Goal: Contribute content

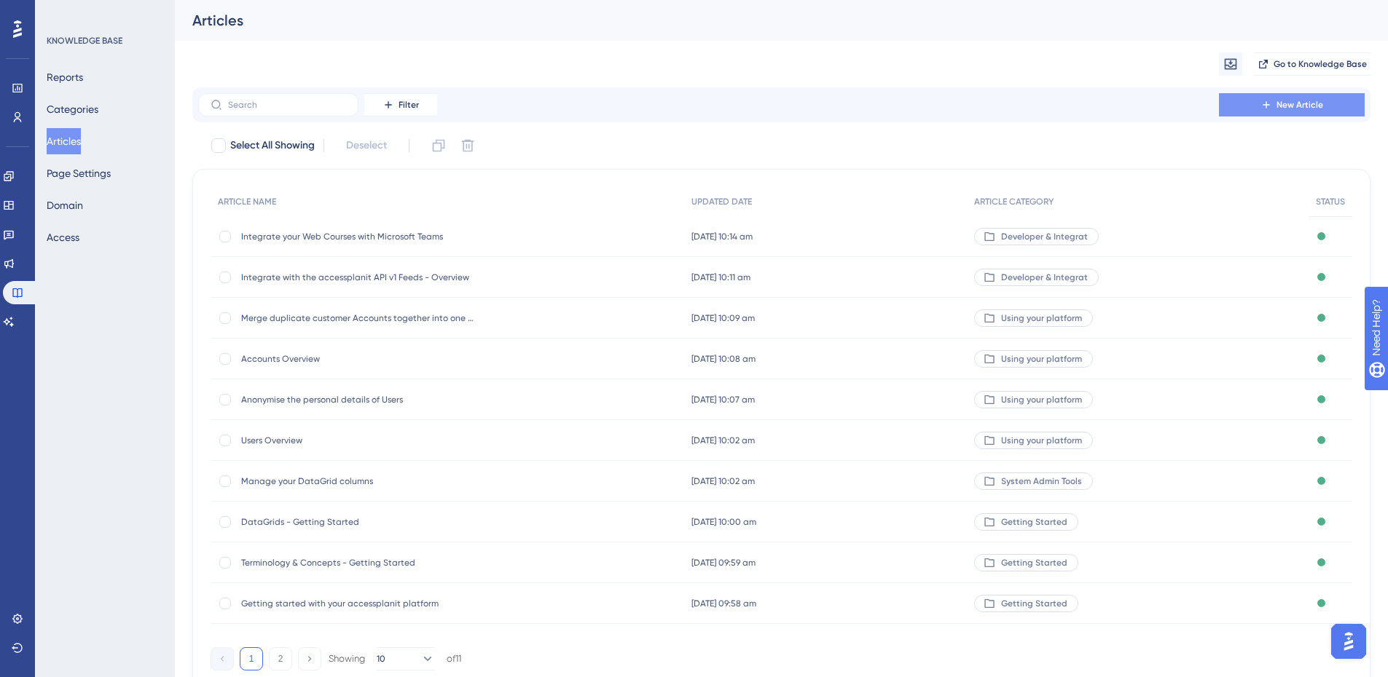
click at [1271, 114] on button "New Article" at bounding box center [1292, 104] width 146 height 23
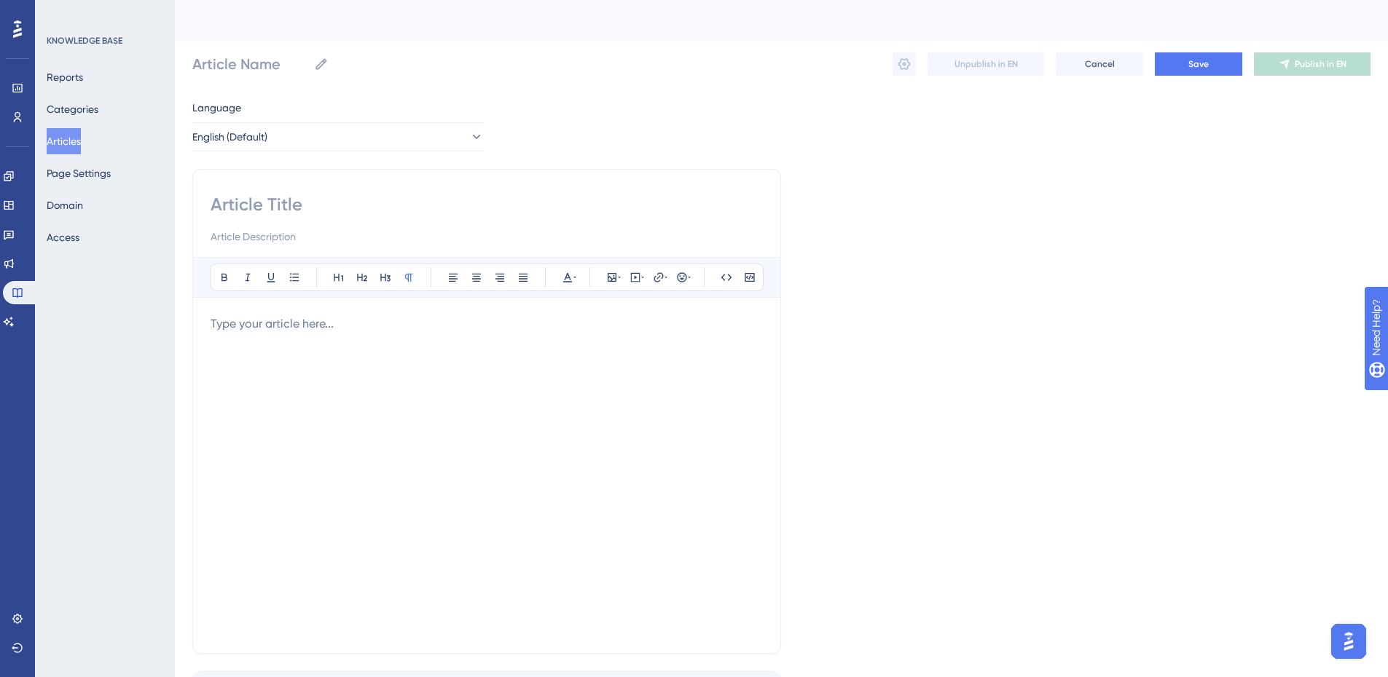
click at [289, 198] on input at bounding box center [487, 204] width 552 height 23
paste input "Send an automated email to my customer when they have a new Invoice generated"
type input "Send an automated email to my customer when they have a new Invoice generated"
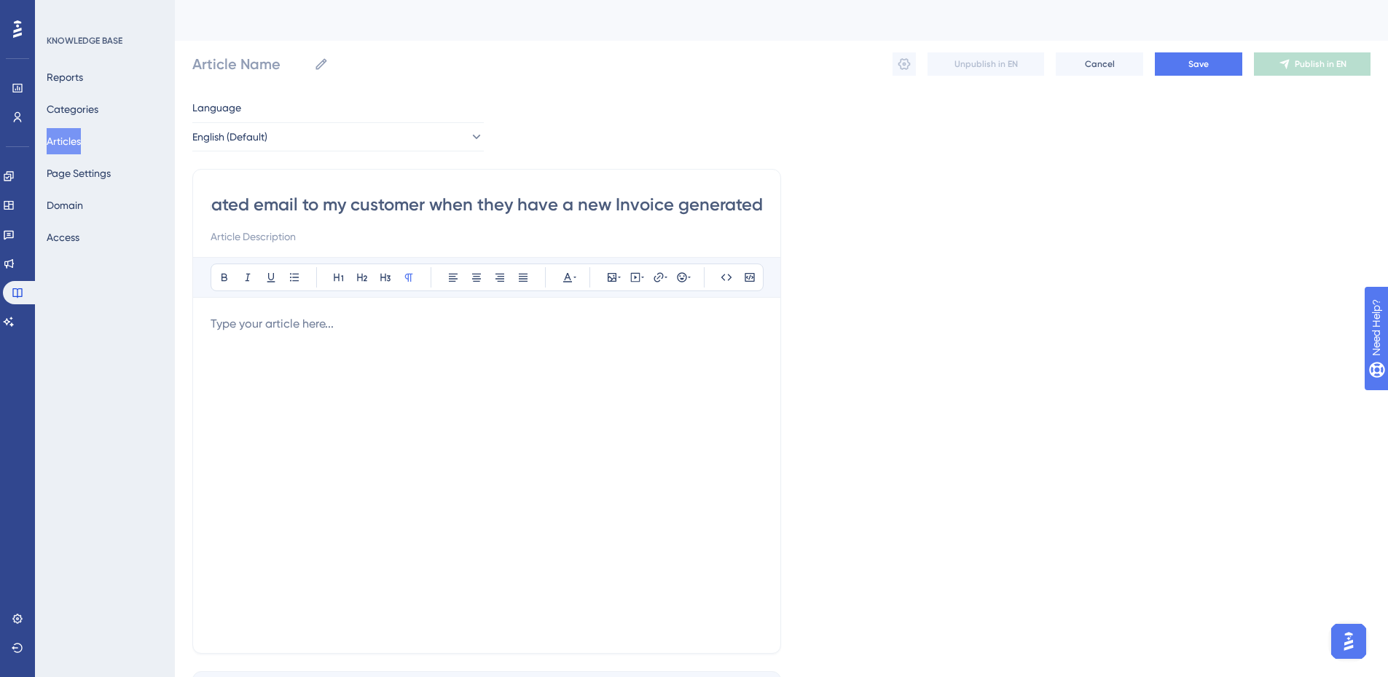
type input "Send an automated email to my customer when they have a new Invoice generated"
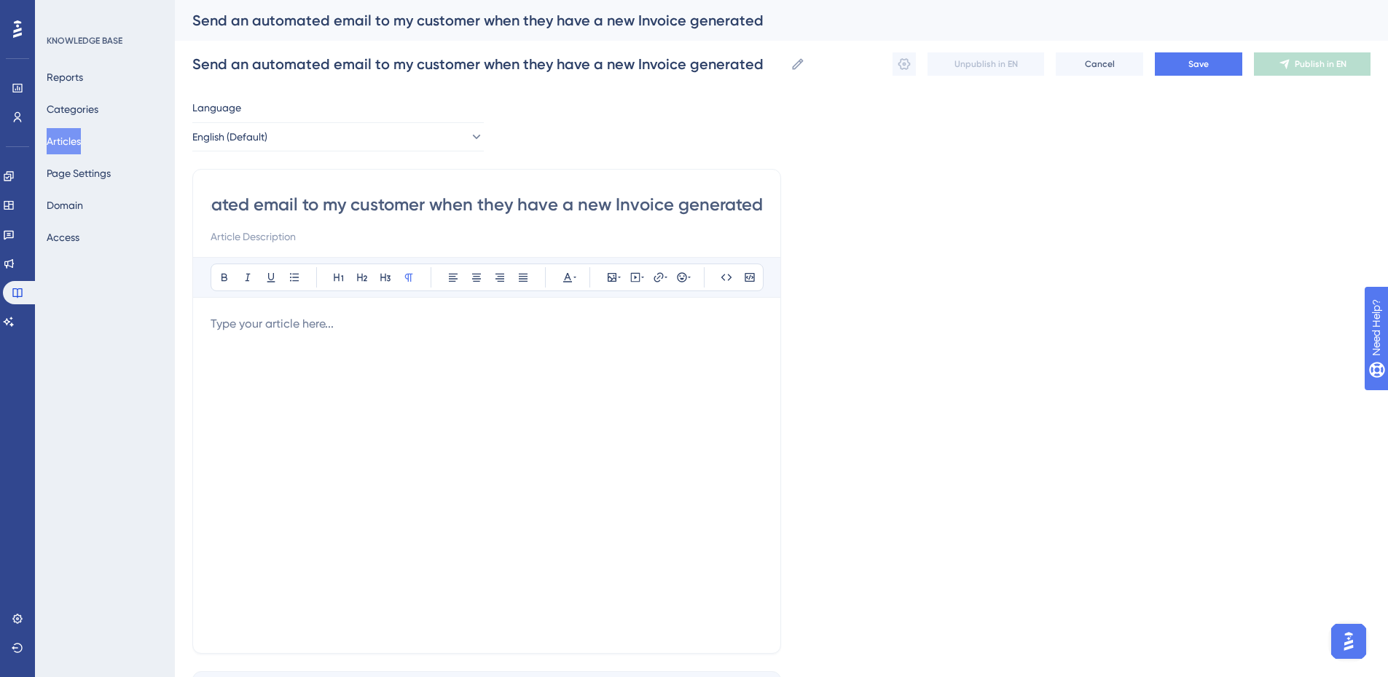
type input "Send an automated email to my customer when they have a new Invoice generated"
drag, startPoint x: 342, startPoint y: 224, endPoint x: 337, endPoint y: 229, distance: 7.7
click at [342, 224] on div "Send an automated email to my customer when they have a new Invoice generated" at bounding box center [487, 219] width 552 height 52
click at [333, 234] on input at bounding box center [487, 236] width 552 height 17
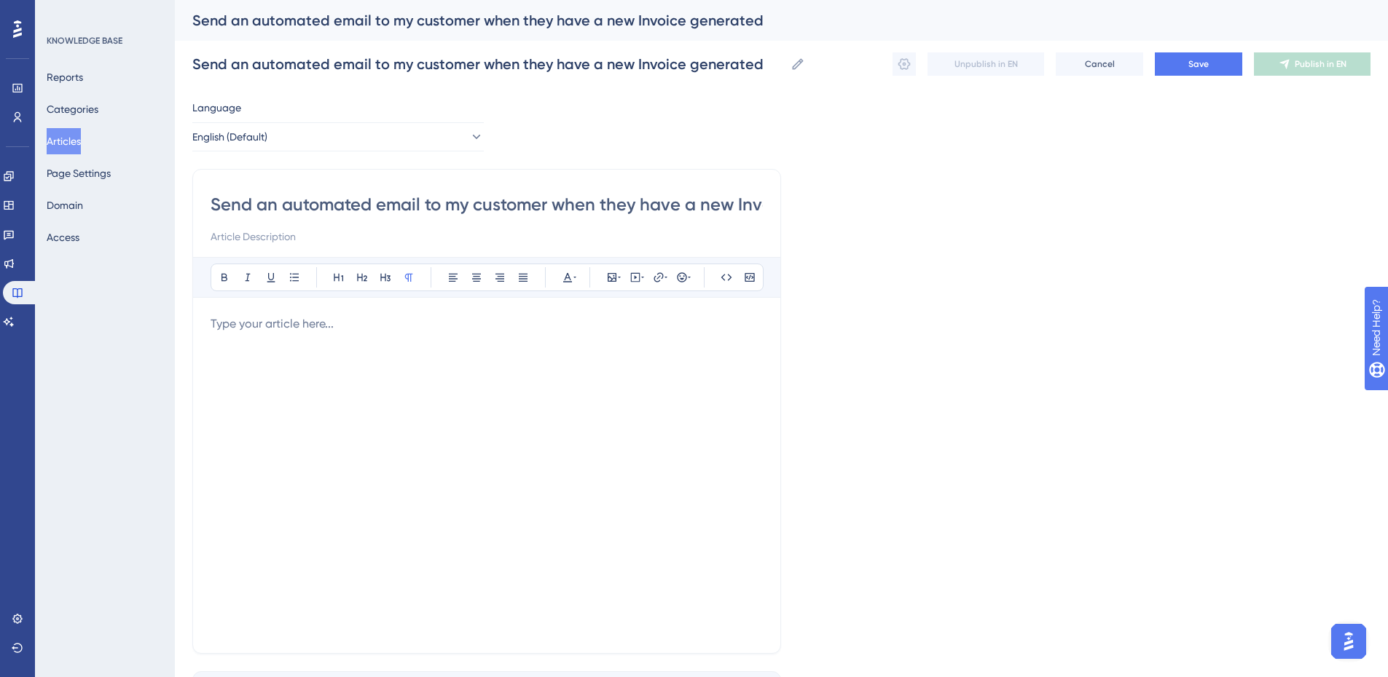
paste input "Learn how to send an automated Emails to customers when they have a new Invoice…"
type input "Learn how to send an automated Emails to customers when they have a new Invoice…"
click at [366, 385] on div at bounding box center [487, 475] width 552 height 321
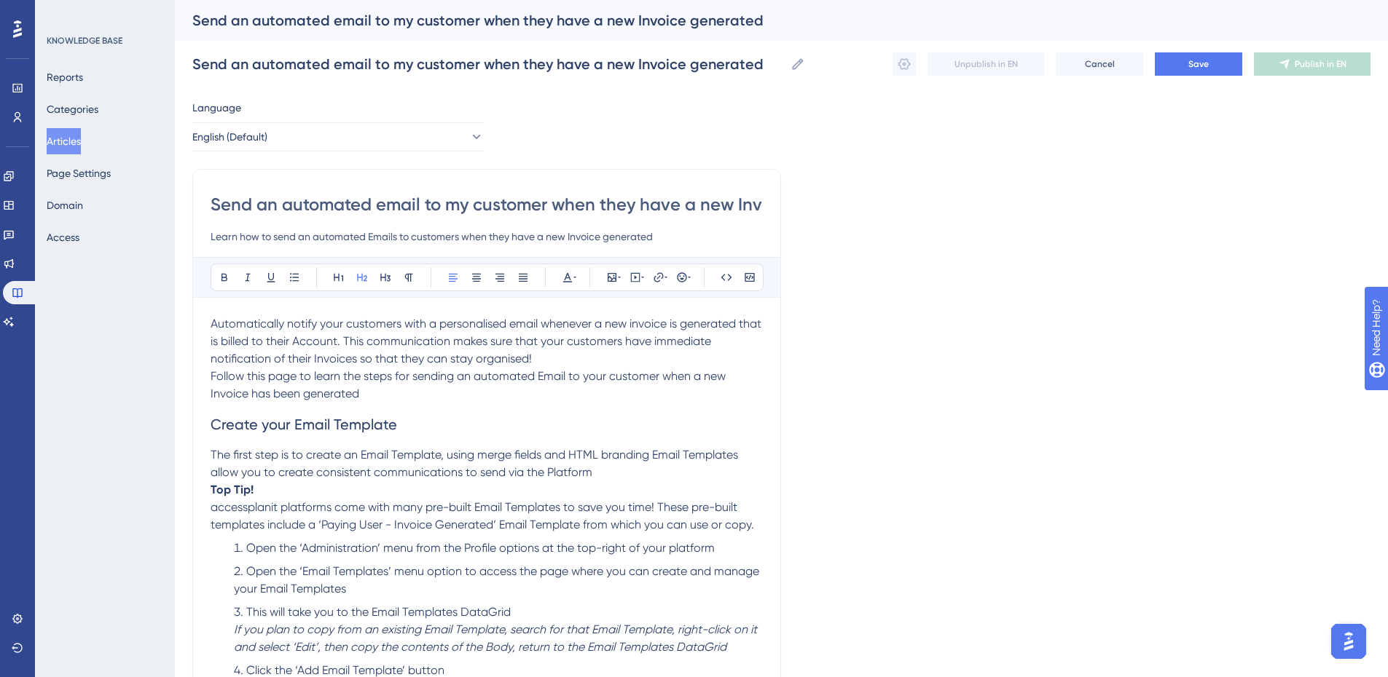
click at [422, 422] on h2 "Create your Email Template" at bounding box center [487, 425] width 552 height 44
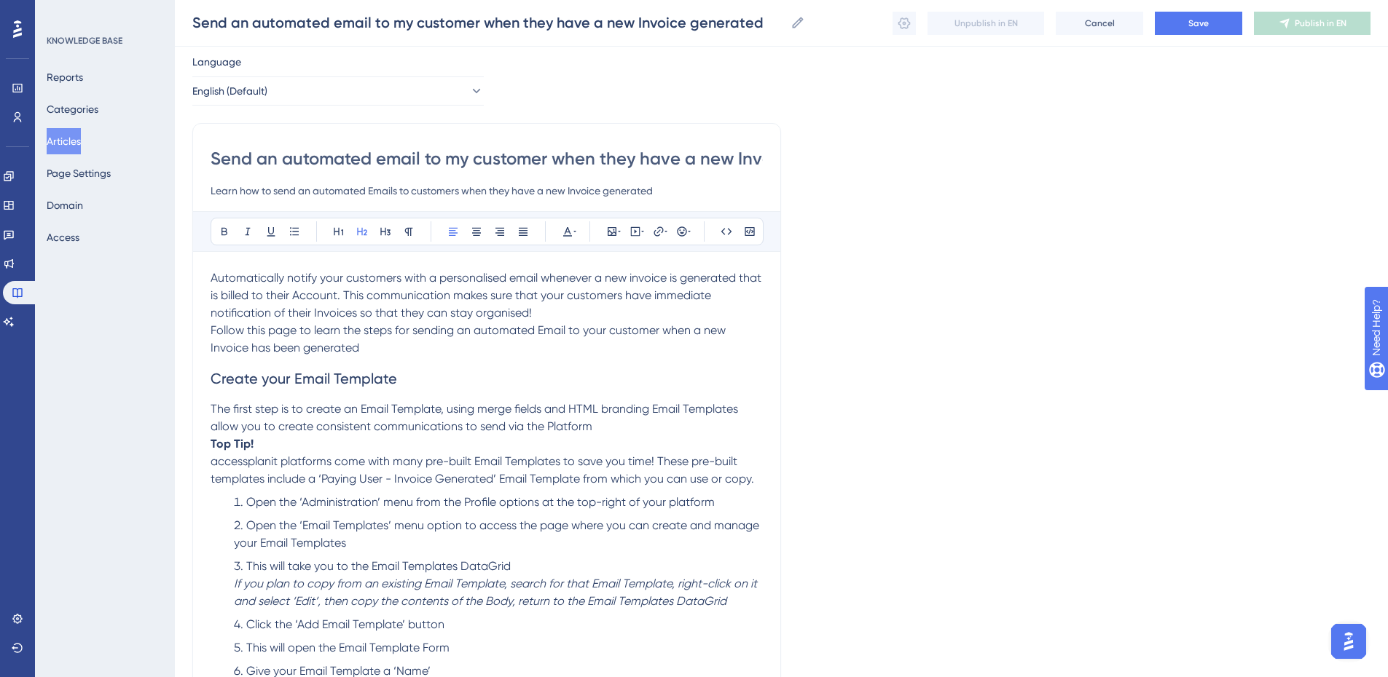
scroll to position [73, 0]
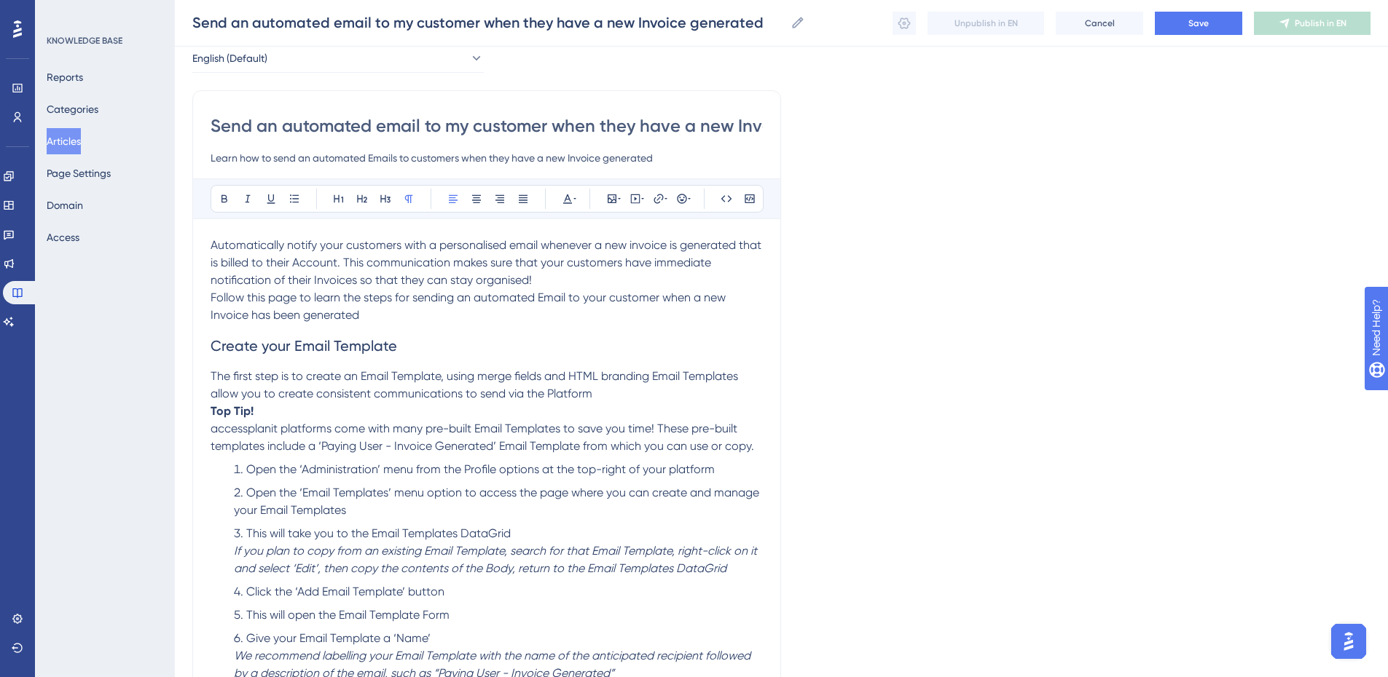
click at [691, 400] on p "The first step is to create an Email Template, using merge fields and HTML bran…" at bounding box center [487, 385] width 552 height 35
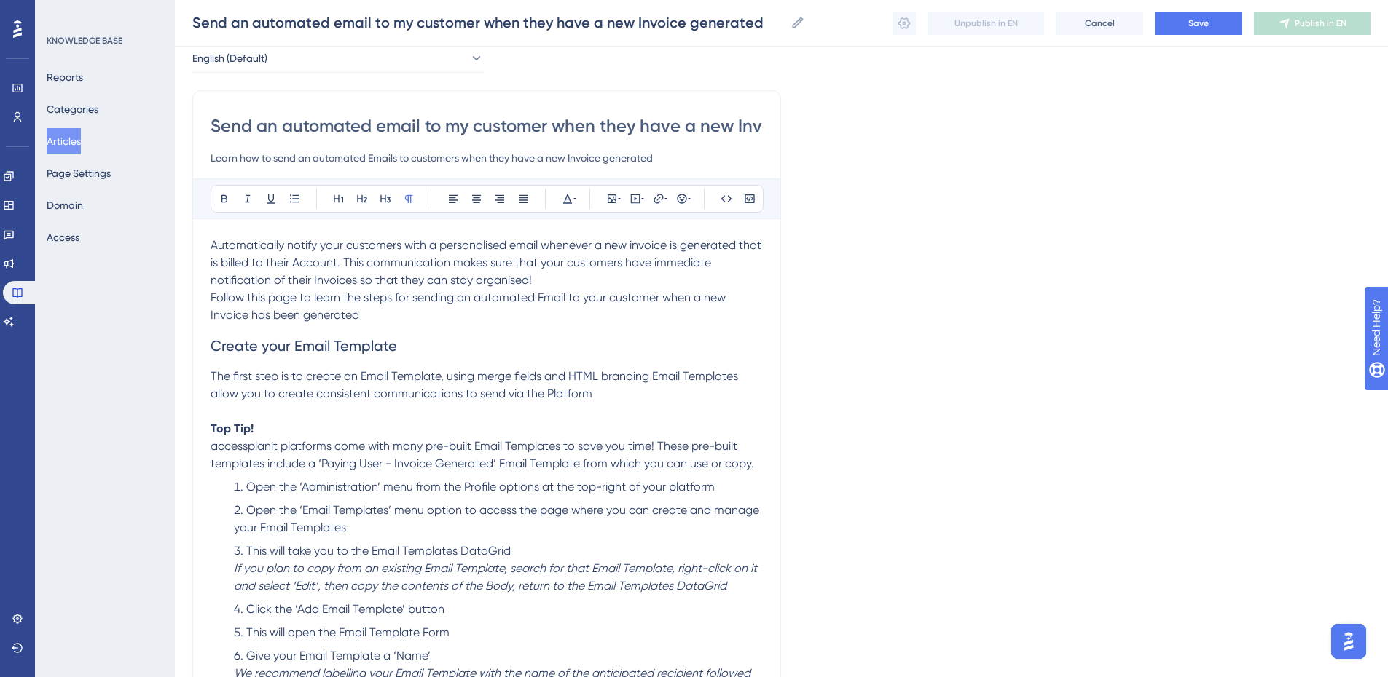
click at [339, 447] on span "accessplanit platforms come with many pre-built Email Templates to save you tim…" at bounding box center [482, 454] width 543 height 31
click at [758, 460] on p "accessplanit platforms come with many pre-built Email Templates to save you tim…" at bounding box center [487, 455] width 552 height 35
click at [757, 459] on p "accessplanit platforms come with many pre-built Email Templates to save you tim…" at bounding box center [487, 455] width 552 height 35
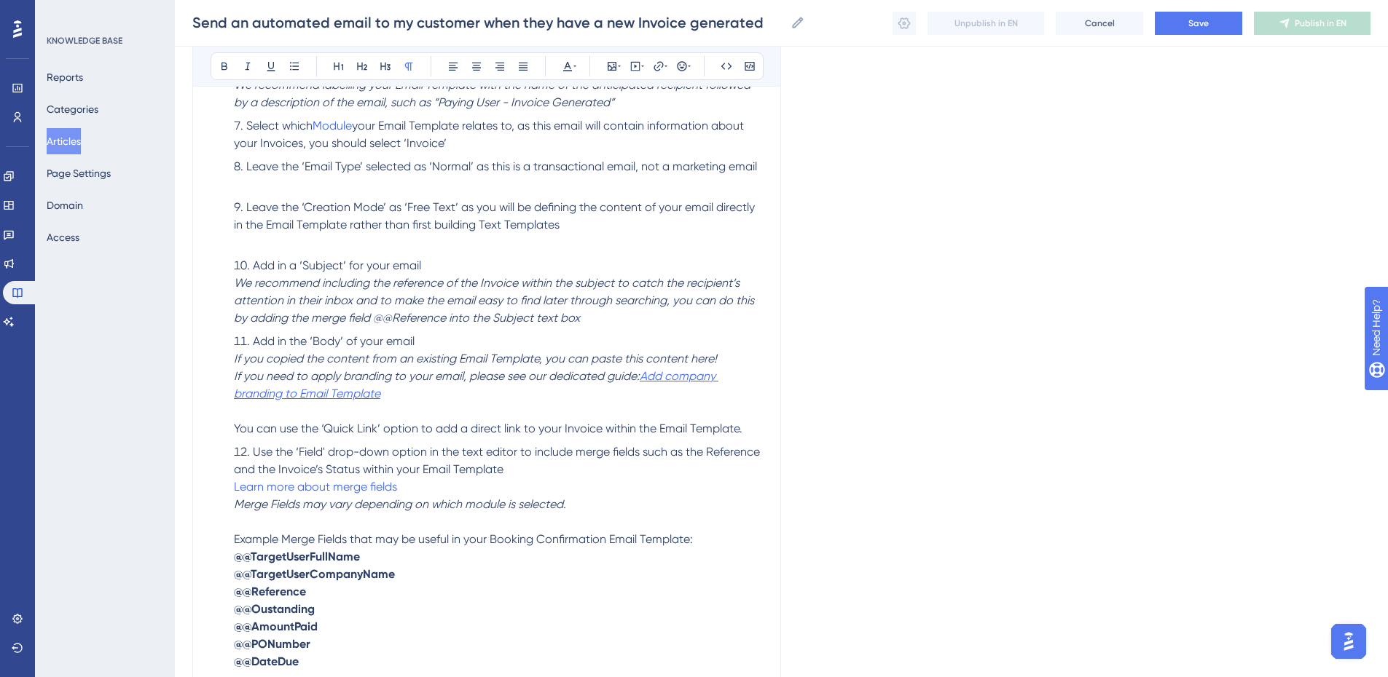
scroll to position [728, 0]
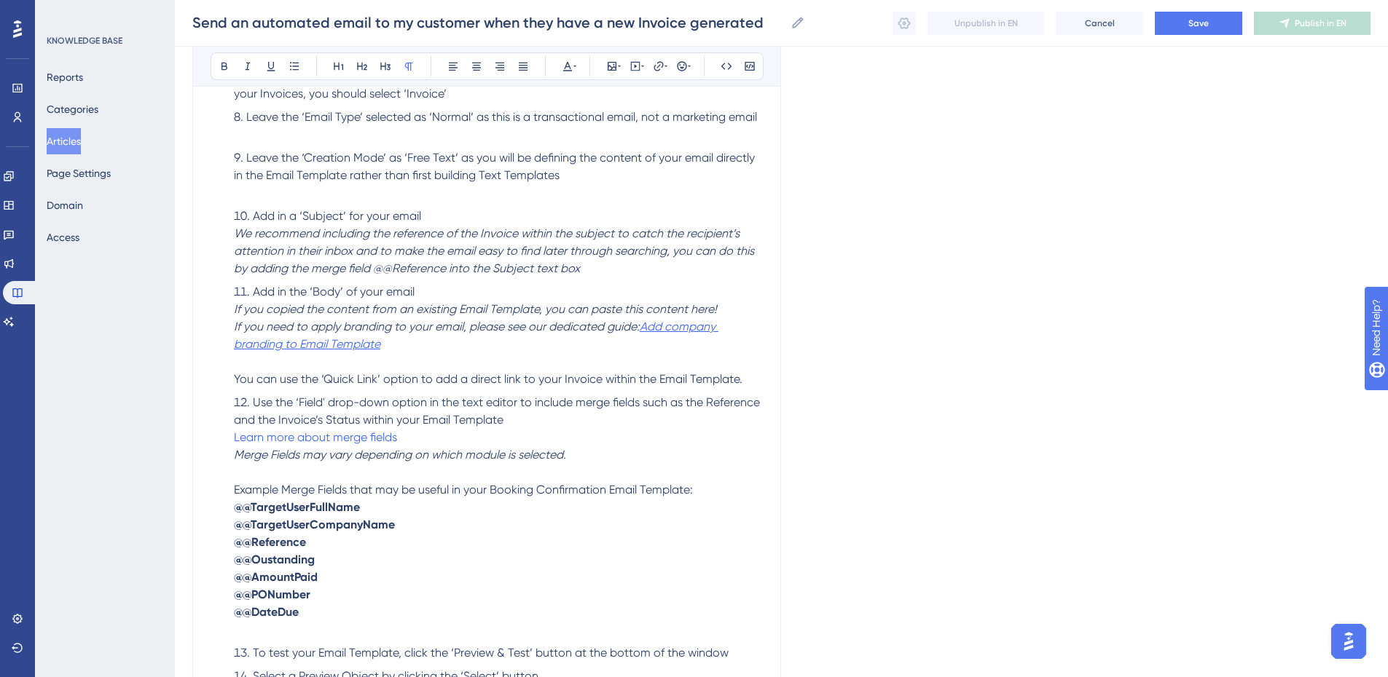
click at [616, 275] on li "Add in a ‘Subject’ for your email We recommend including the reference of the I…" at bounding box center [495, 243] width 535 height 70
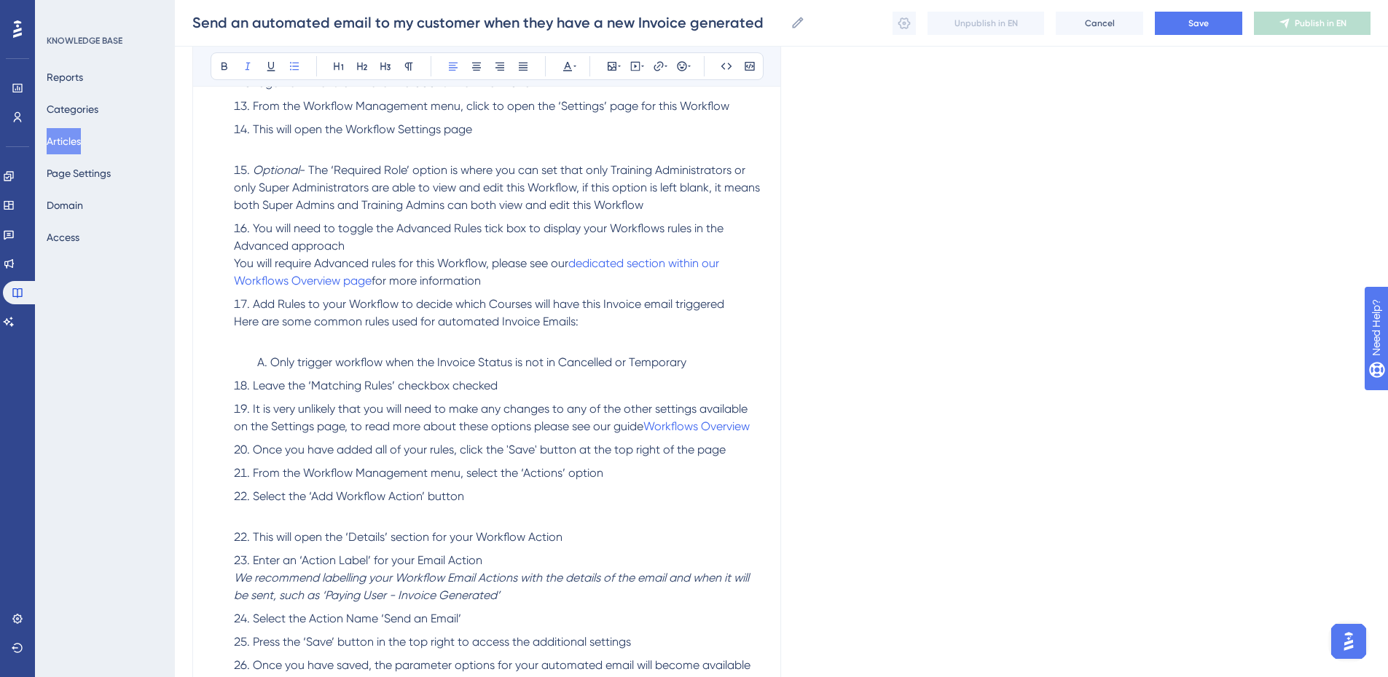
scroll to position [2112, 0]
click at [598, 326] on li "Add Rules to your Workflow to decide which Courses will have this Invoice email…" at bounding box center [495, 324] width 535 height 52
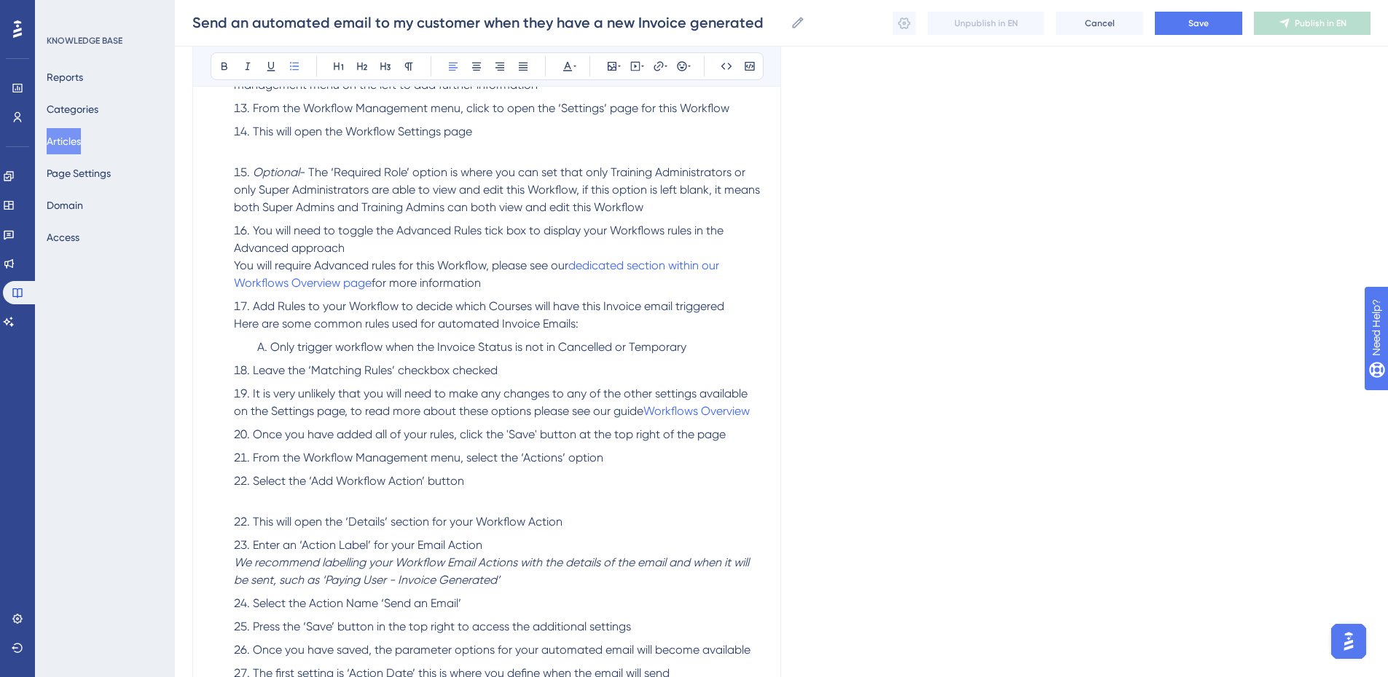
click at [557, 481] on li "Select the ‘Add Workflow Action’ button" at bounding box center [495, 481] width 535 height 17
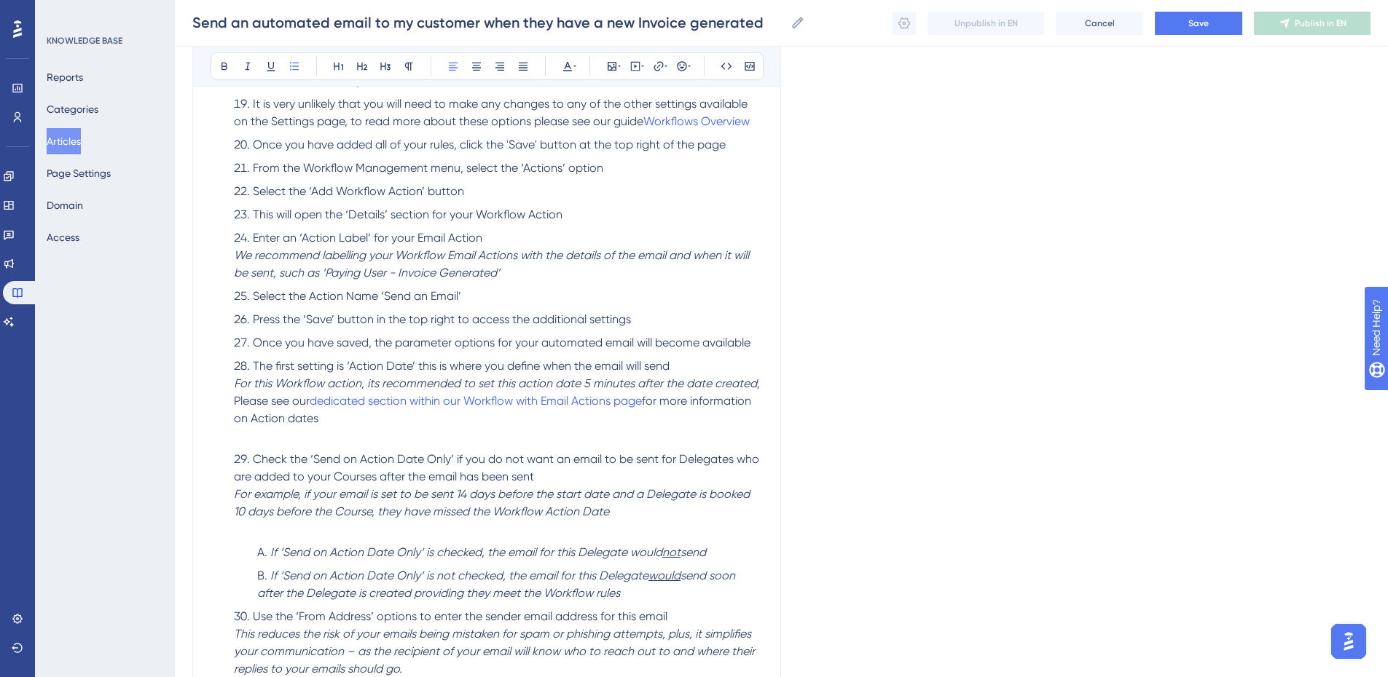
scroll to position [2404, 0]
click at [557, 417] on li "The first setting is ‘Action Date’ this is where you define when the email will…" at bounding box center [495, 399] width 535 height 87
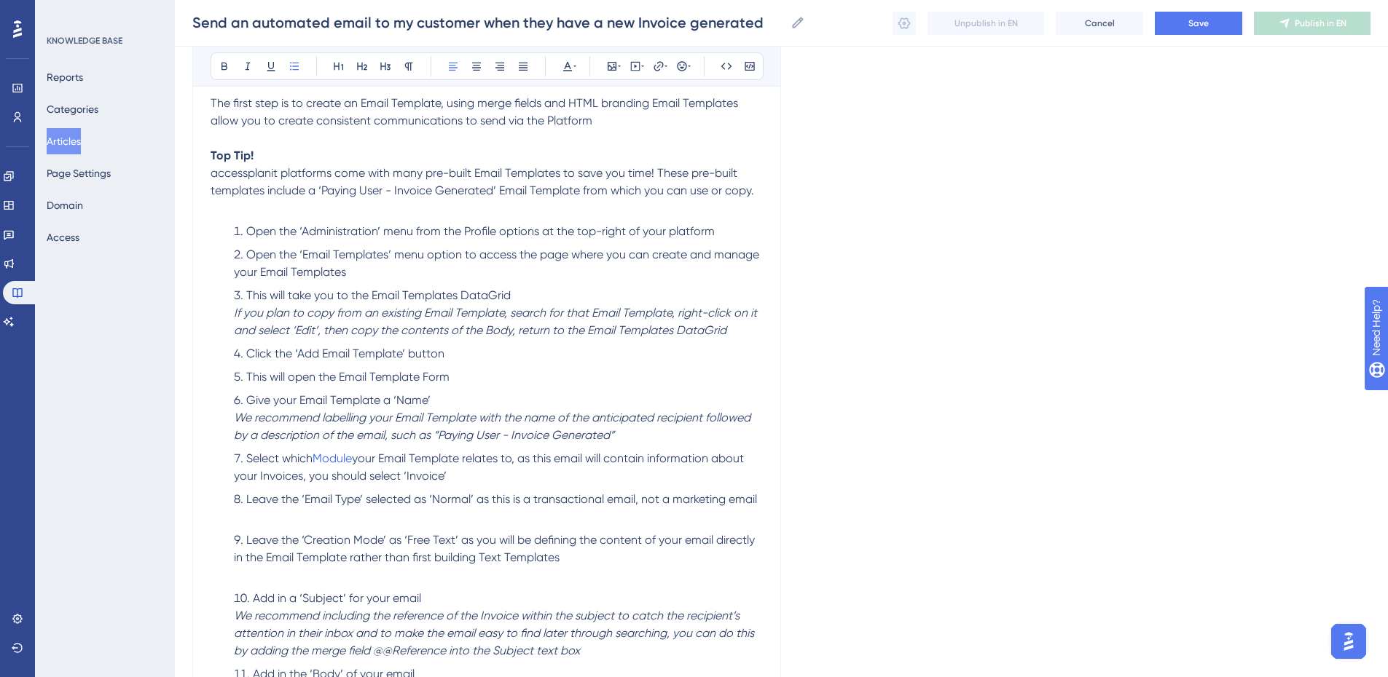
scroll to position [437, 0]
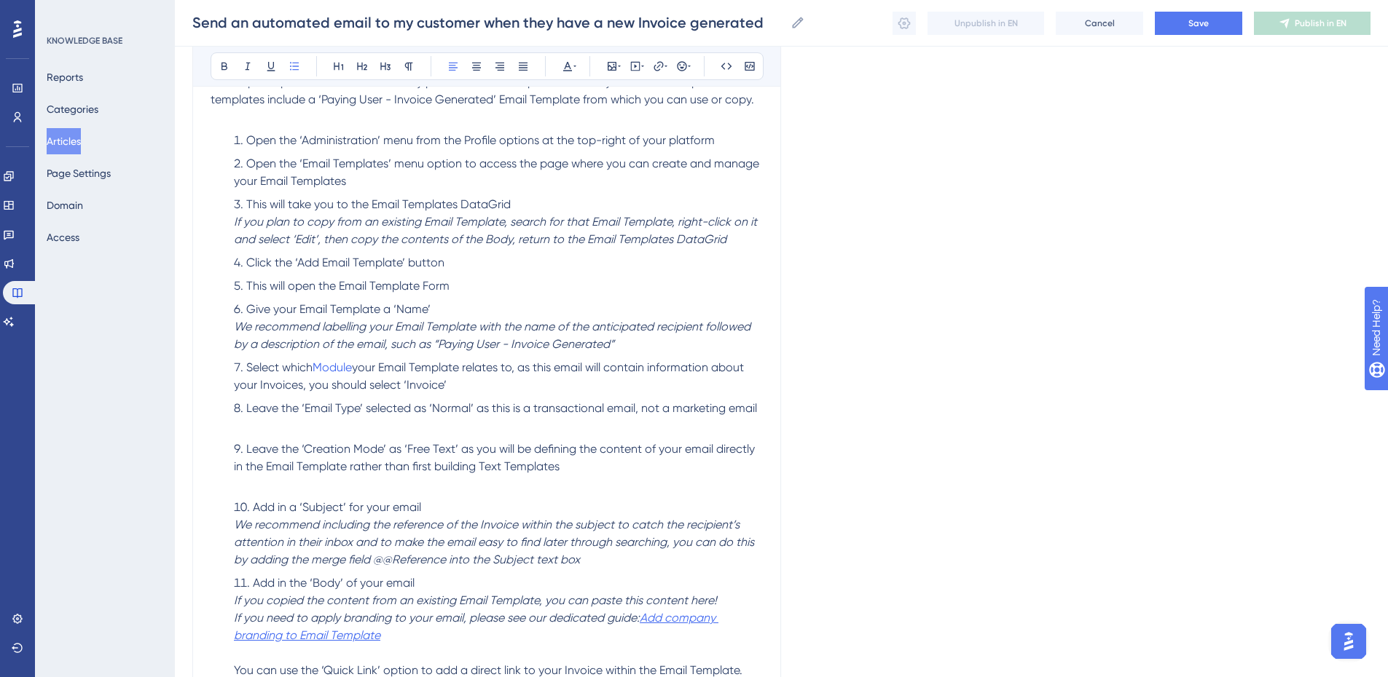
click at [755, 405] on span "Leave the ‘Email Type’ selected as ‘Normal’ as this is a transactional email, n…" at bounding box center [501, 408] width 511 height 14
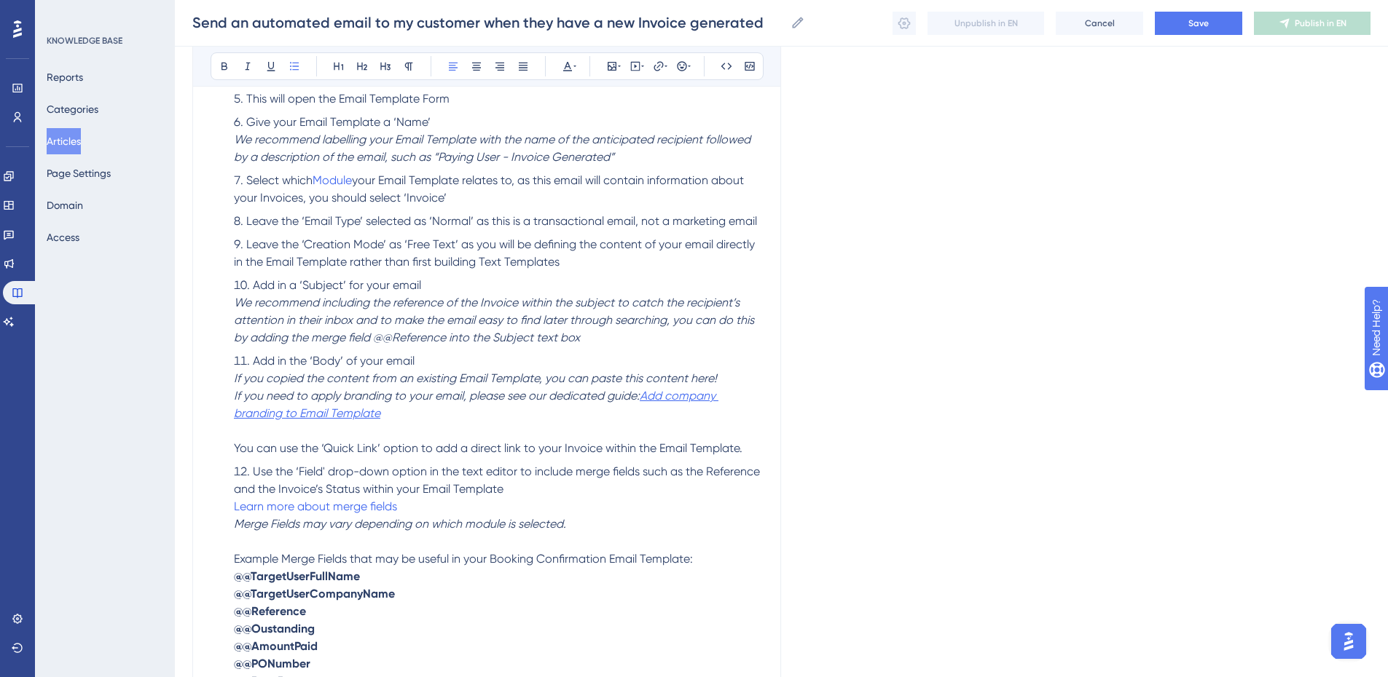
scroll to position [656, 0]
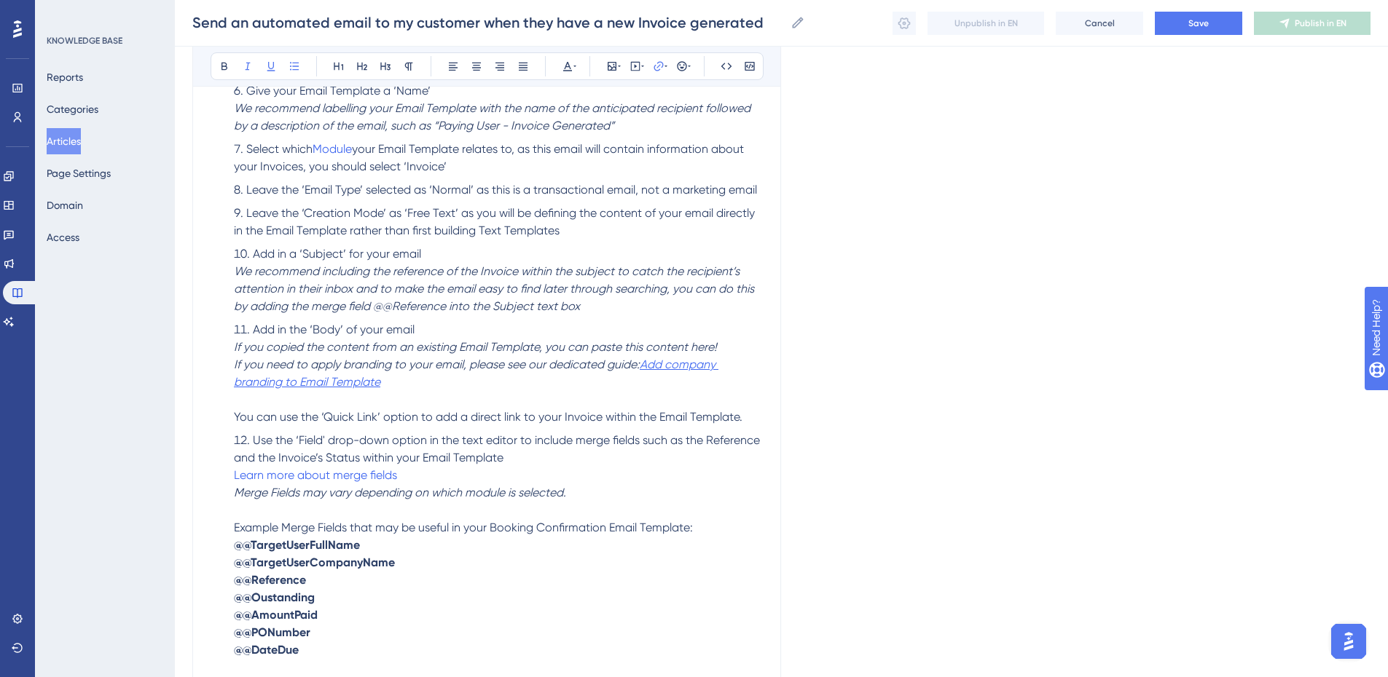
click at [461, 395] on li "Add in the ‘Body’ of your email If you copied the content from an existing Emai…" at bounding box center [495, 373] width 535 height 105
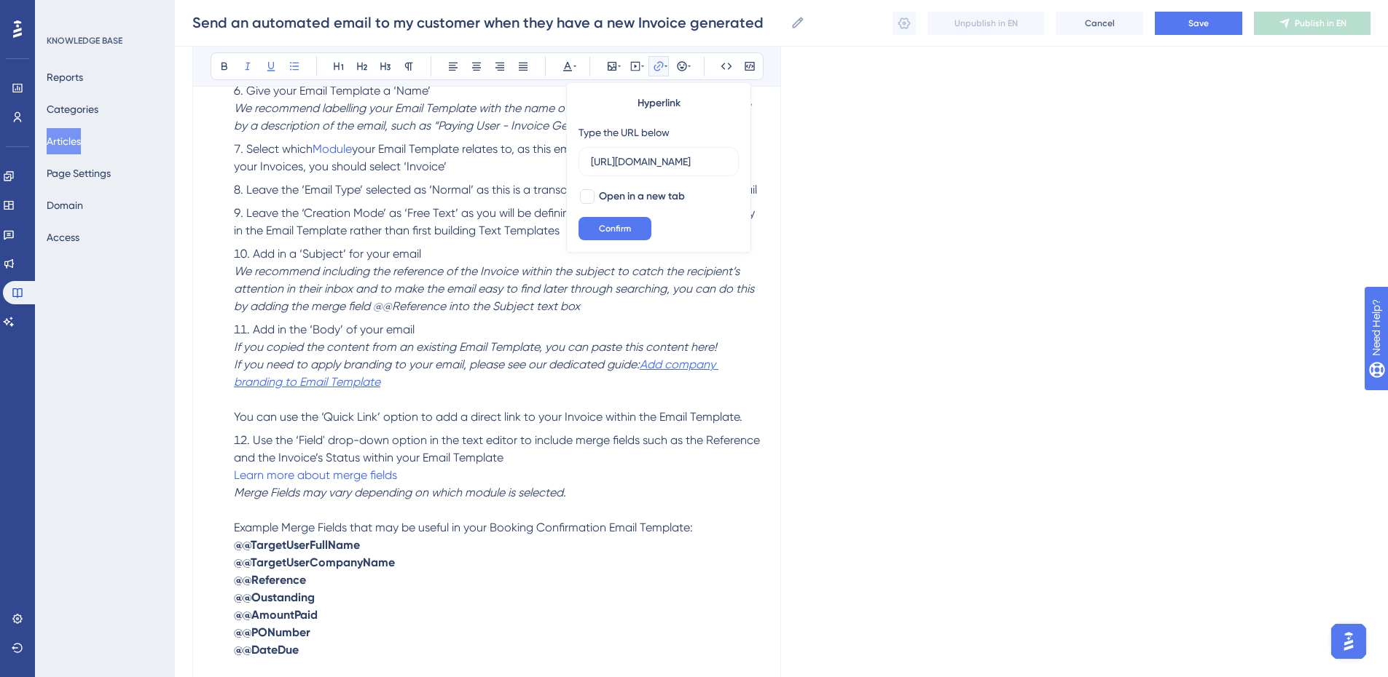
scroll to position [0, 200]
click at [541, 414] on li "Add in the ‘Body’ of your email If you copied the content from an existing Emai…" at bounding box center [495, 373] width 535 height 105
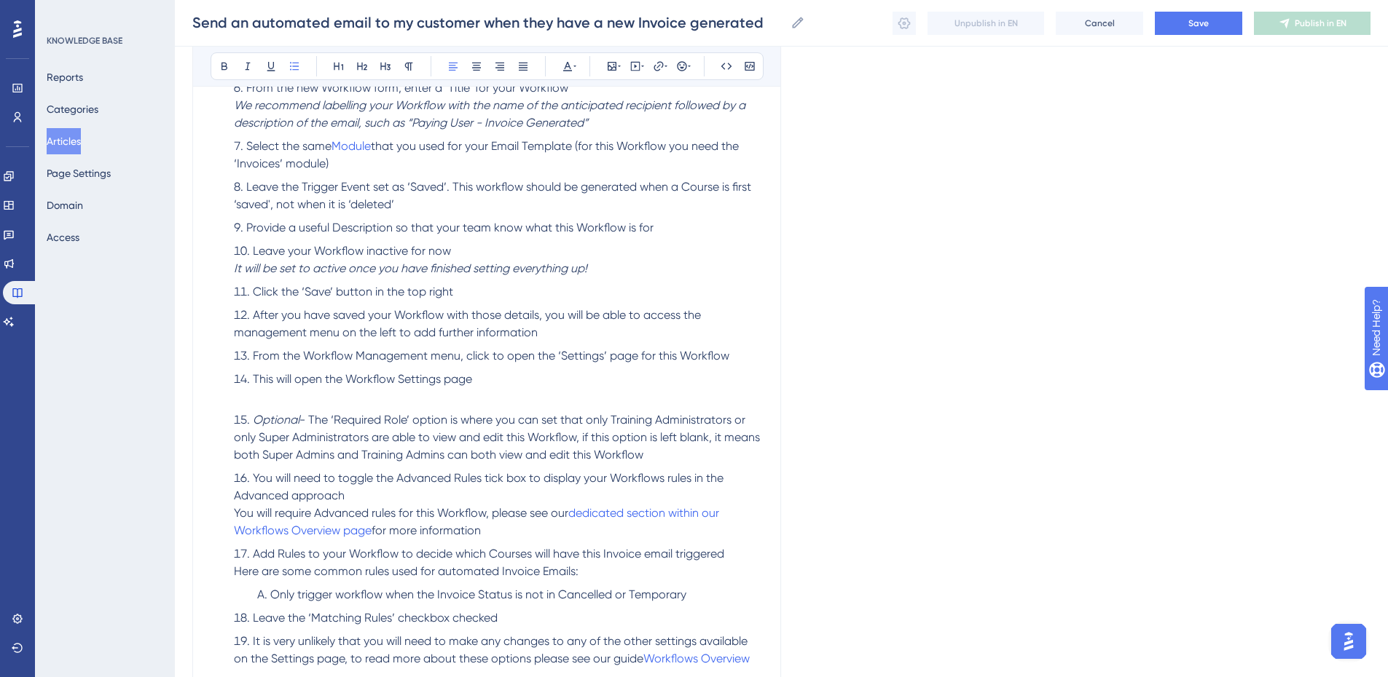
scroll to position [1821, 0]
click at [536, 385] on li "This will open the Workflow Settings page" at bounding box center [495, 376] width 535 height 17
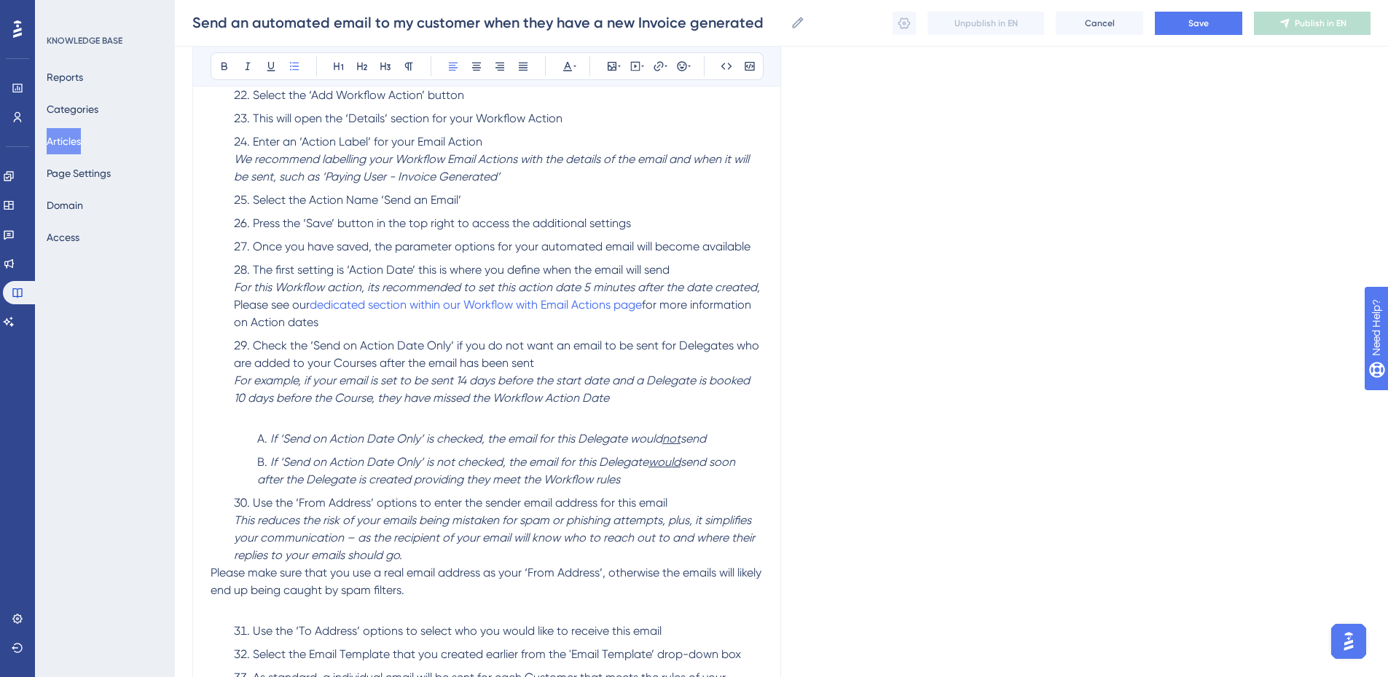
scroll to position [2477, 0]
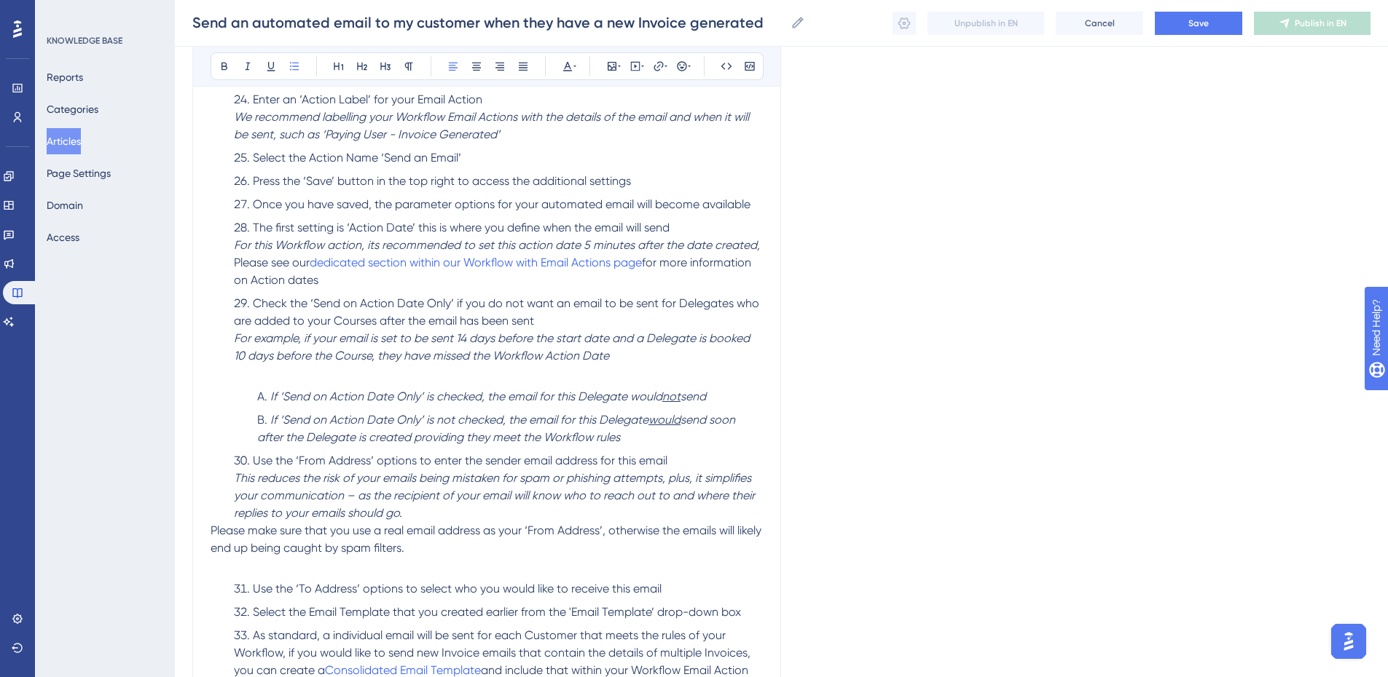
click at [626, 373] on li "Check the ‘Send on Action Date Only’ if you do not want an email to be sent for…" at bounding box center [495, 338] width 535 height 87
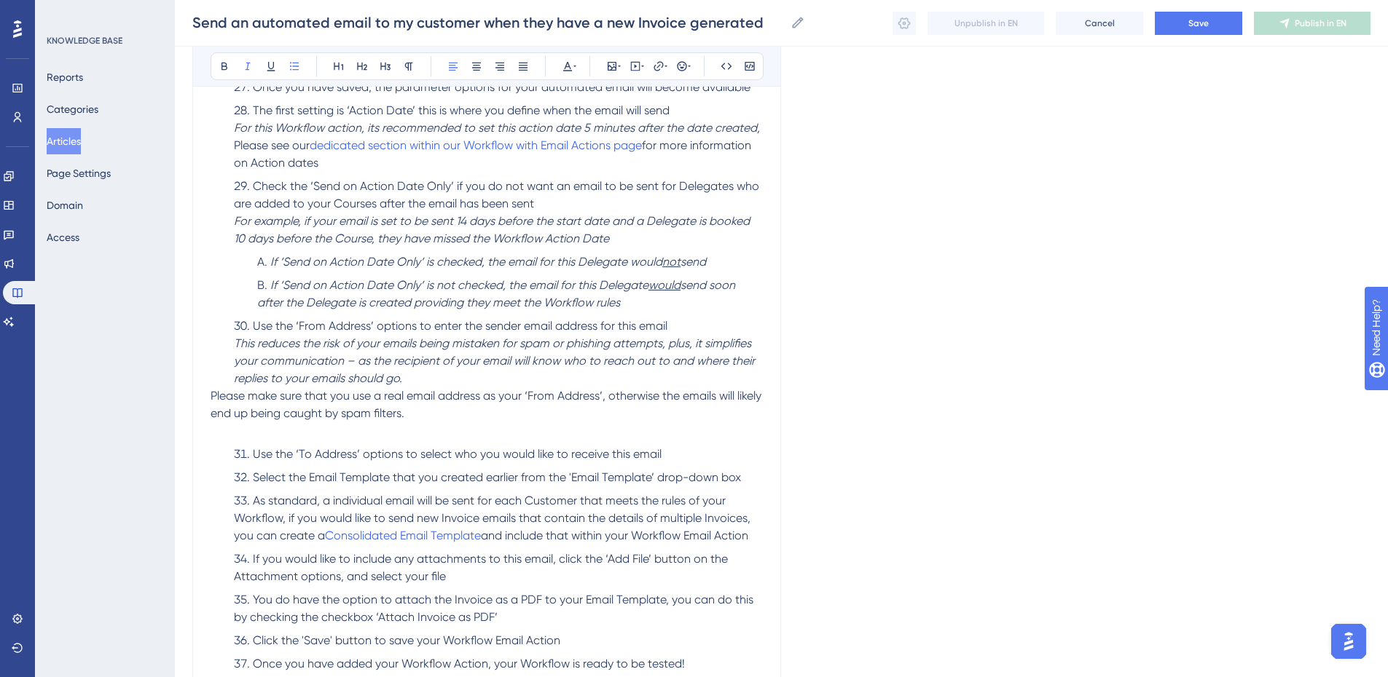
scroll to position [2622, 0]
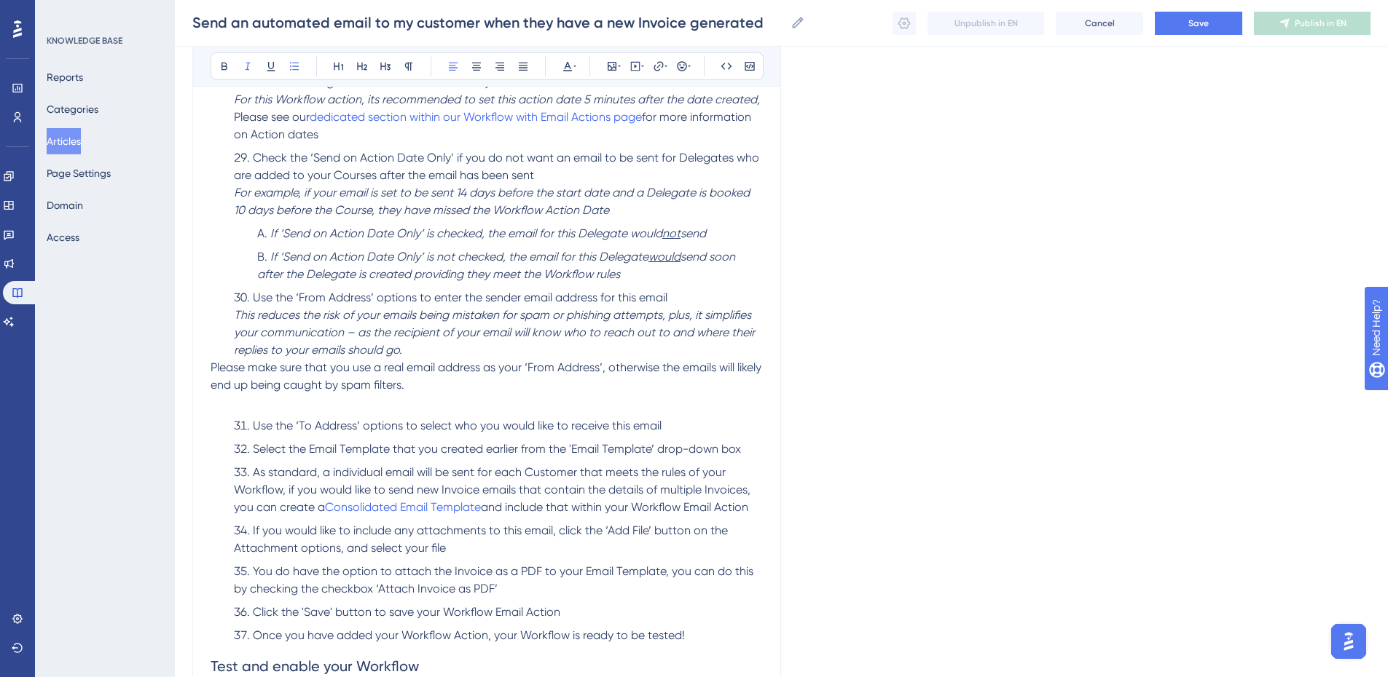
click at [484, 394] on p "Please make sure that you use a real email address as your ‘From Address’, othe…" at bounding box center [487, 376] width 552 height 35
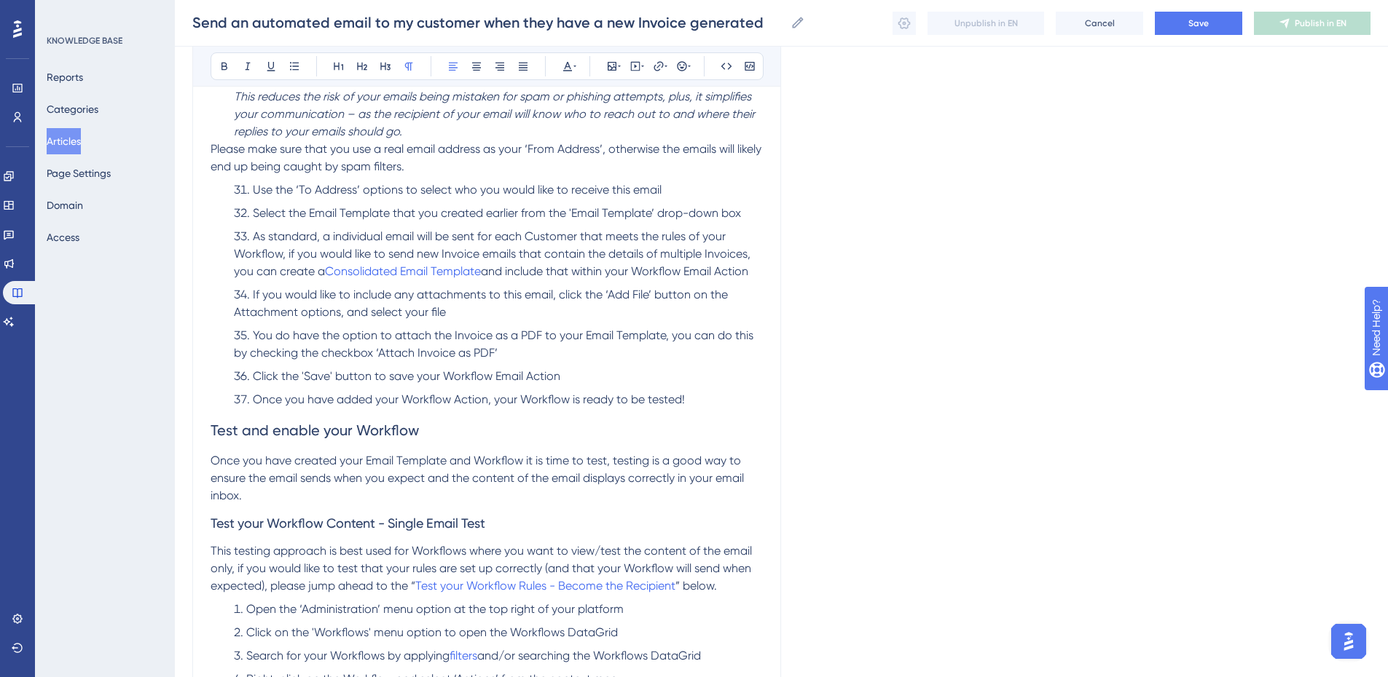
scroll to position [2914, 0]
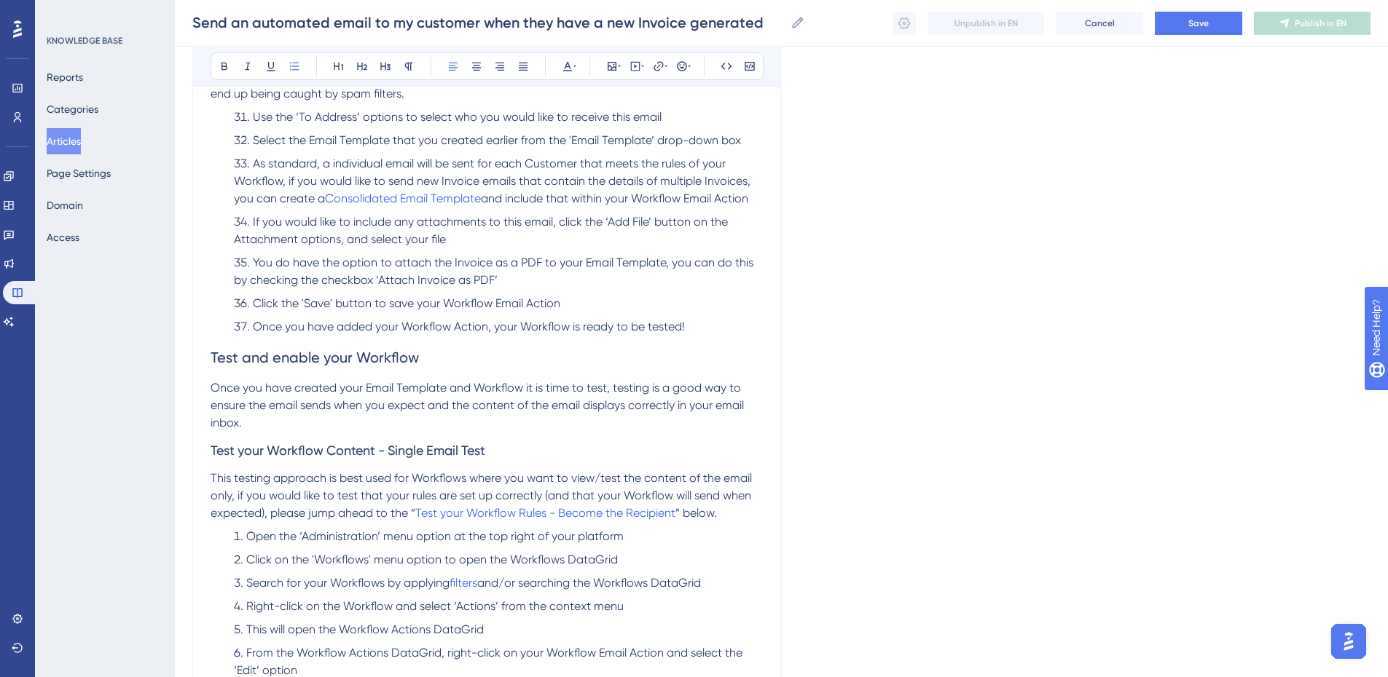
click at [726, 336] on li "Once you have added your Workflow Action, your Workflow is ready to be tested!" at bounding box center [495, 326] width 535 height 17
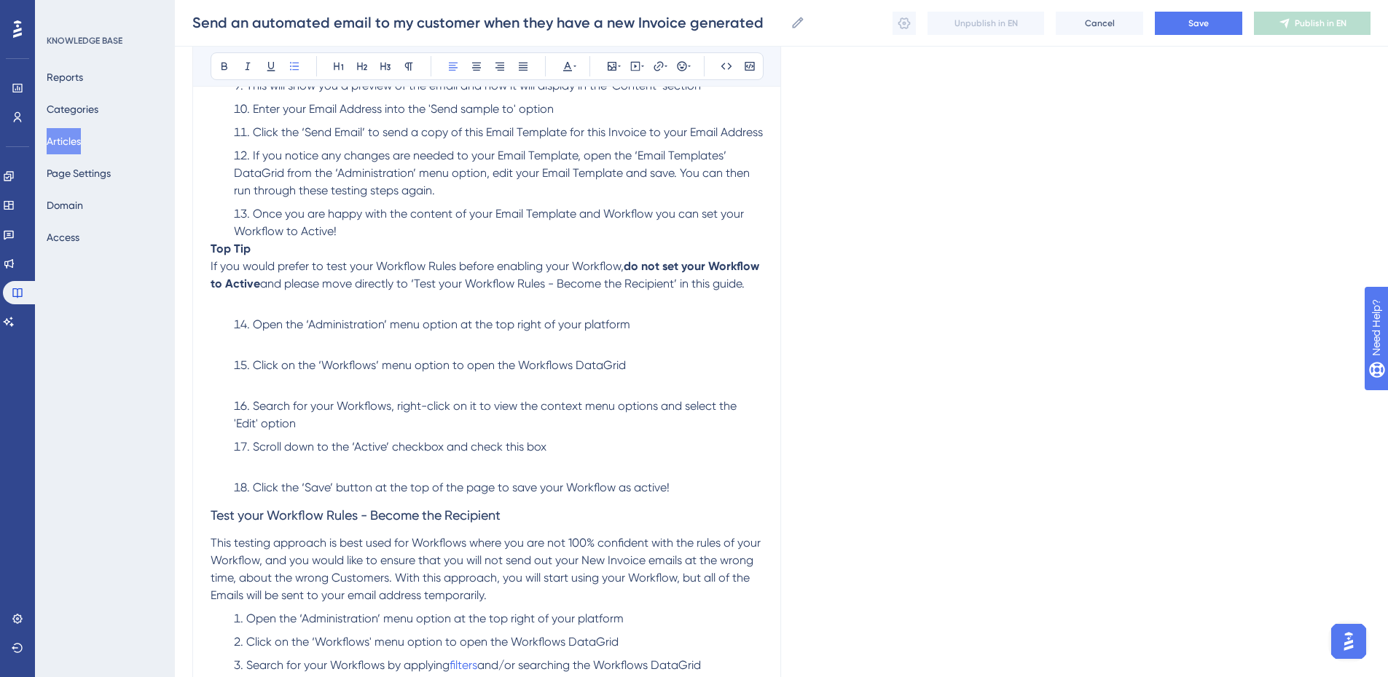
scroll to position [3569, 0]
click at [420, 240] on li "Once you are happy with the content of your Email Template and Workflow you can…" at bounding box center [495, 222] width 535 height 35
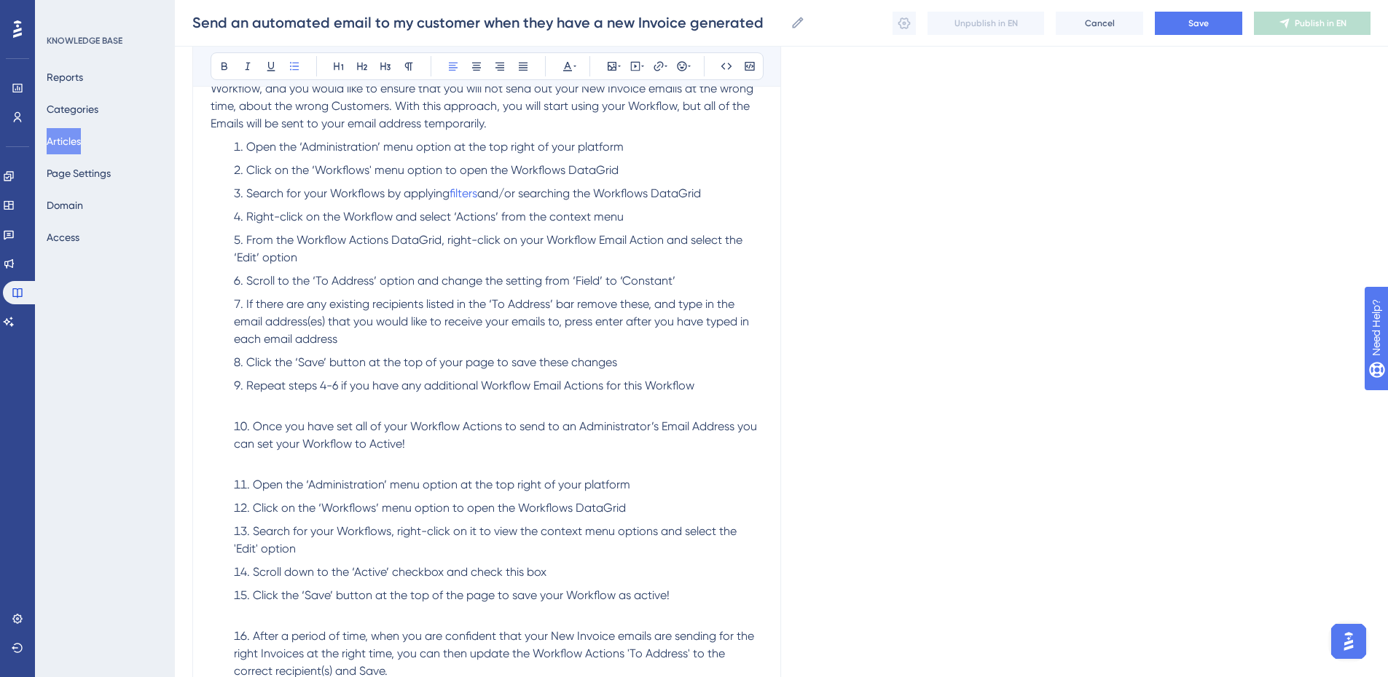
scroll to position [4006, 0]
drag, startPoint x: 701, startPoint y: 404, endPoint x: 1199, endPoint y: 433, distance: 498.4
click at [702, 404] on li "Repeat steps 4-6 if you have any additional Workflow Email Actions for this Wor…" at bounding box center [495, 394] width 535 height 35
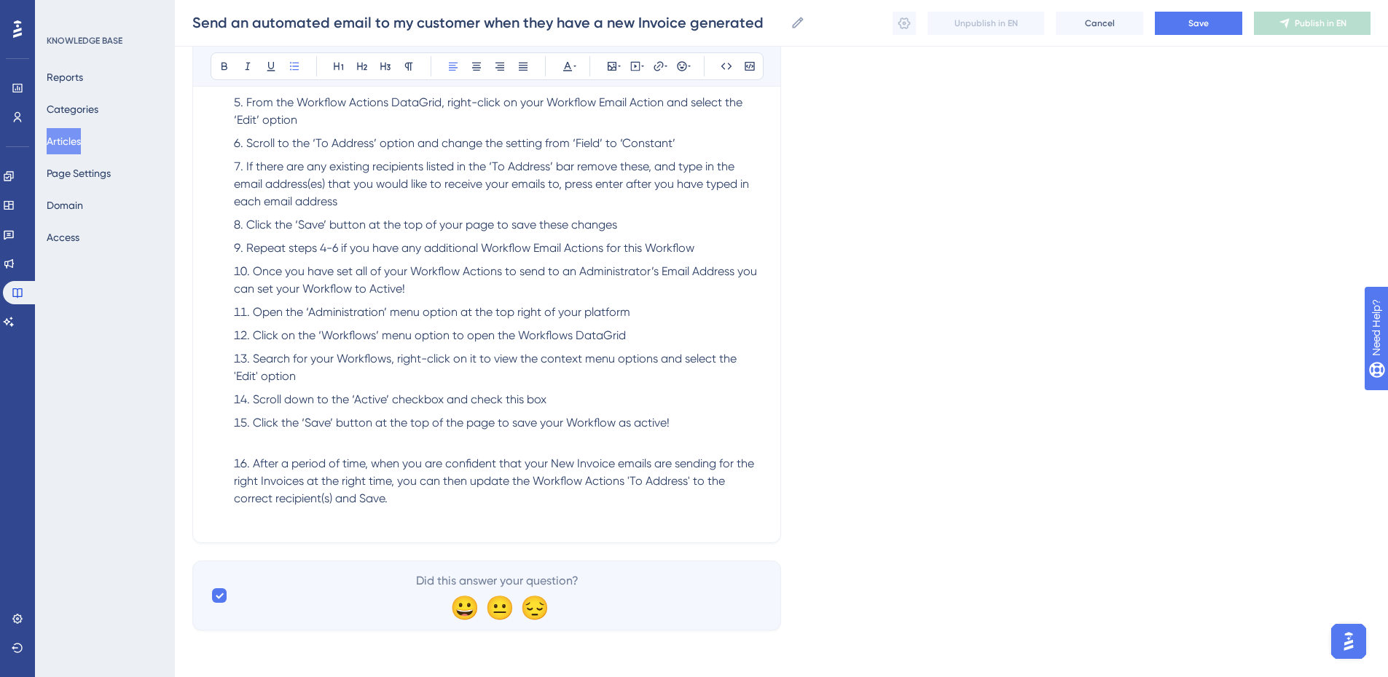
scroll to position [4161, 0]
click at [736, 419] on li "Click the ‘Save’ button at the top of the page to save your Workflow as active!" at bounding box center [495, 422] width 535 height 17
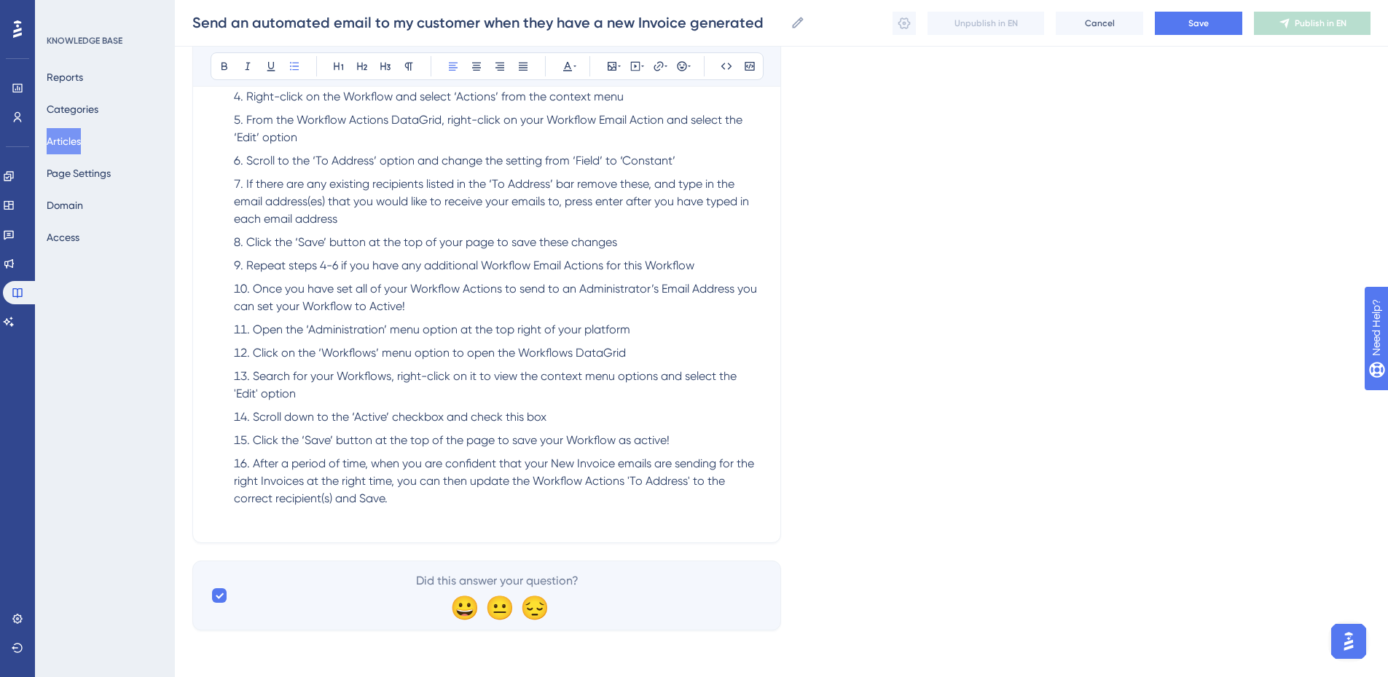
scroll to position [4143, 0]
click at [1191, 23] on span "Save" at bounding box center [1198, 23] width 20 height 12
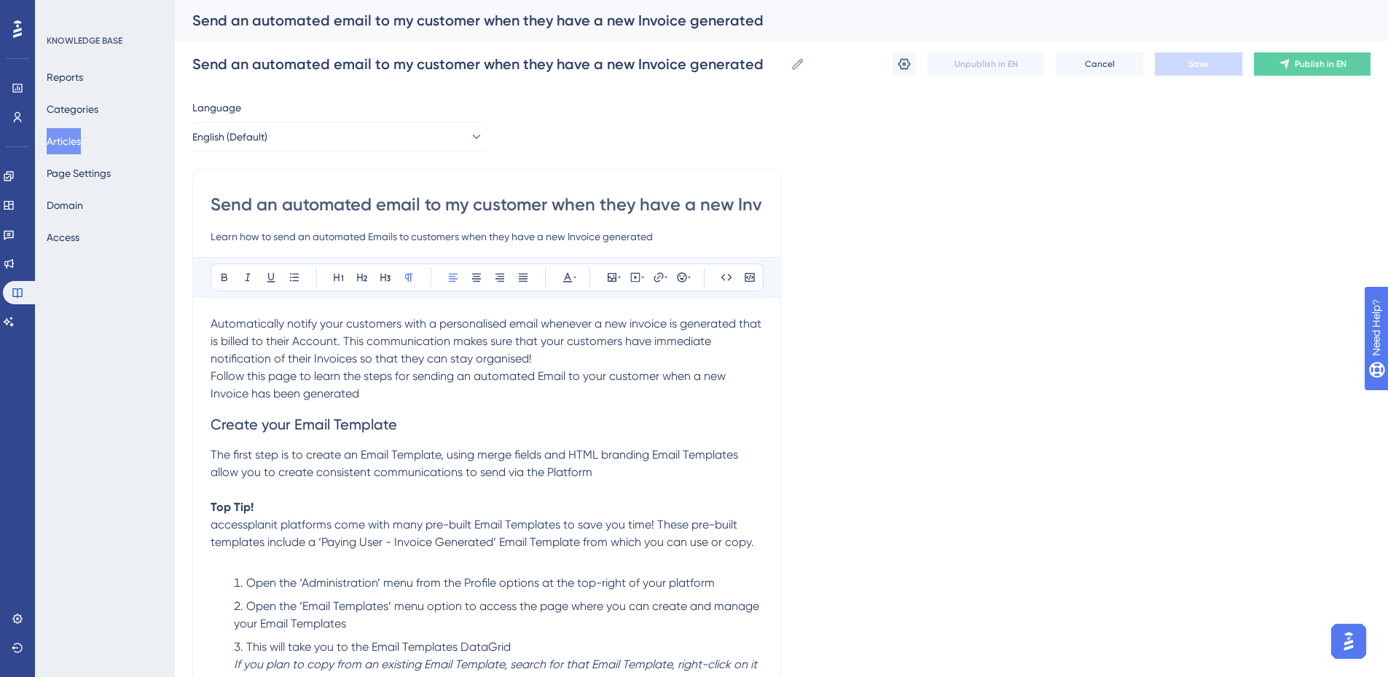
click at [562, 362] on p "Automatically notify your customers with a personalised email whenever a new in…" at bounding box center [487, 341] width 552 height 52
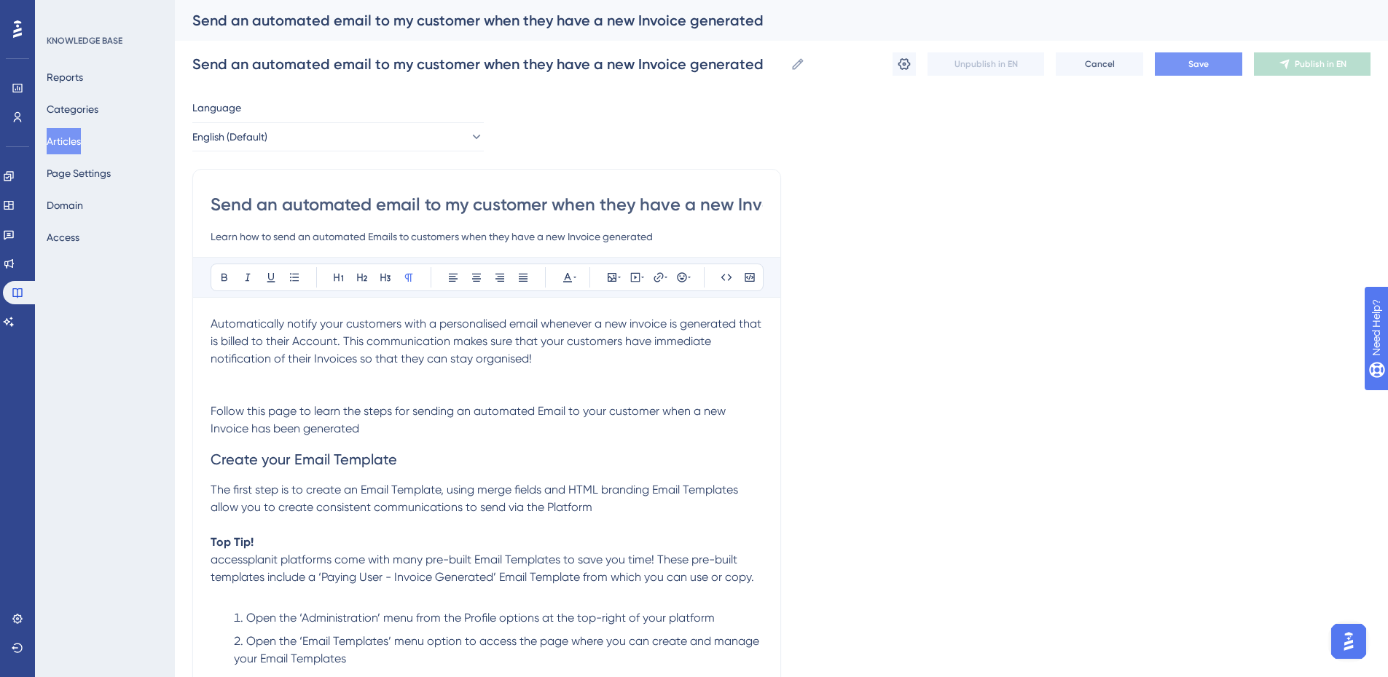
drag, startPoint x: 264, startPoint y: 393, endPoint x: 263, endPoint y: 382, distance: 11.0
click at [264, 392] on p at bounding box center [487, 393] width 552 height 17
click at [256, 374] on p at bounding box center [487, 376] width 552 height 17
click at [616, 278] on icon at bounding box center [612, 277] width 9 height 9
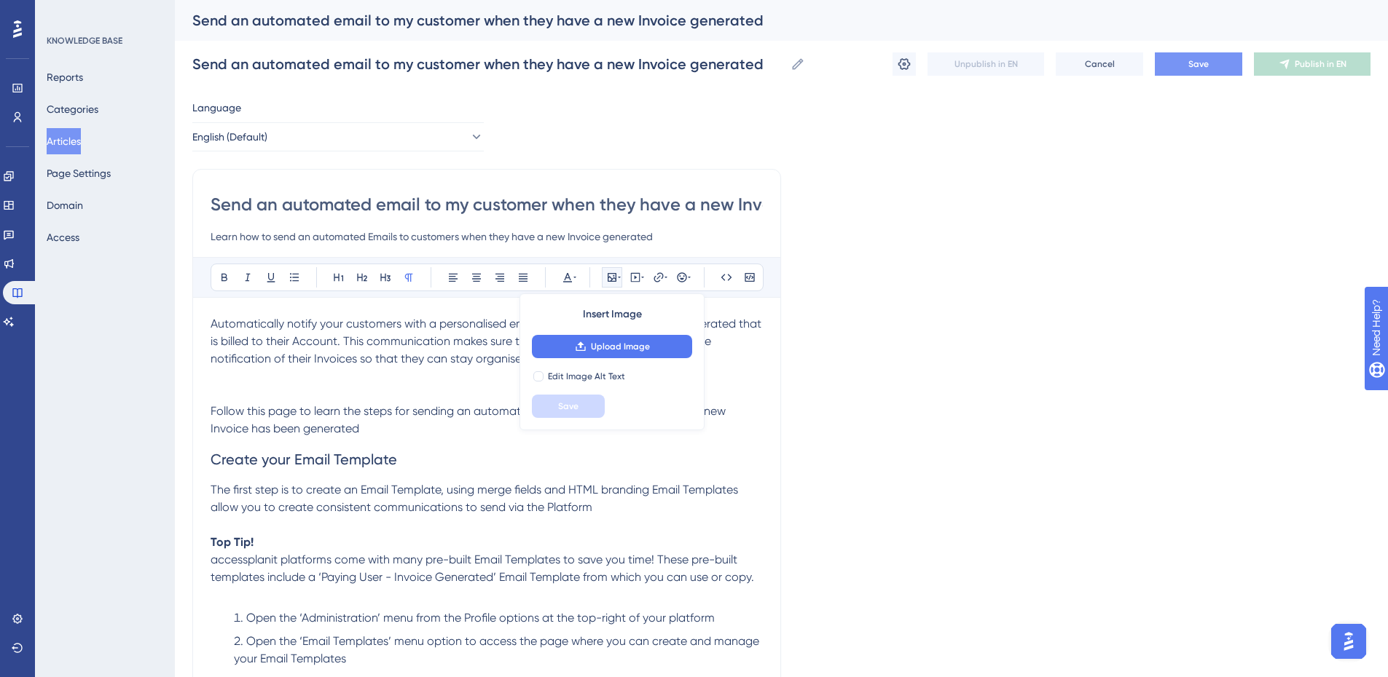
click at [370, 393] on p at bounding box center [487, 393] width 552 height 17
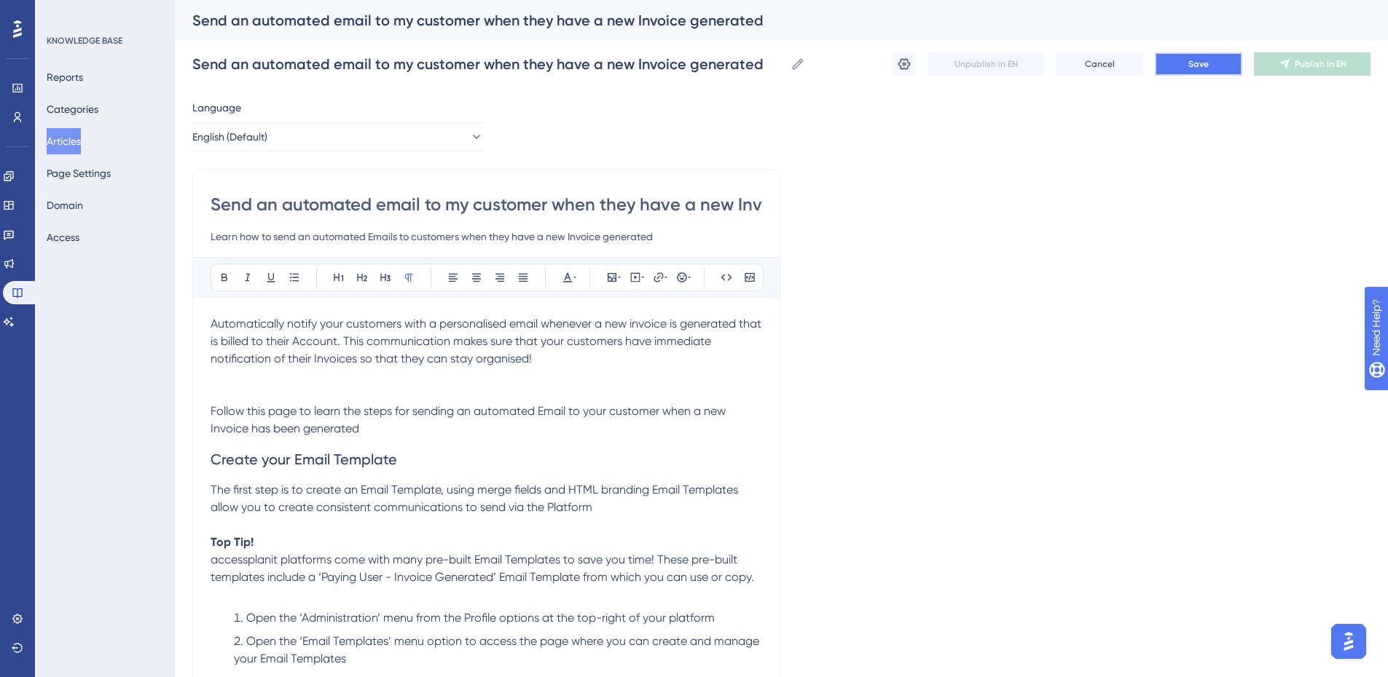
click at [1217, 54] on button "Save" at bounding box center [1198, 63] width 87 height 23
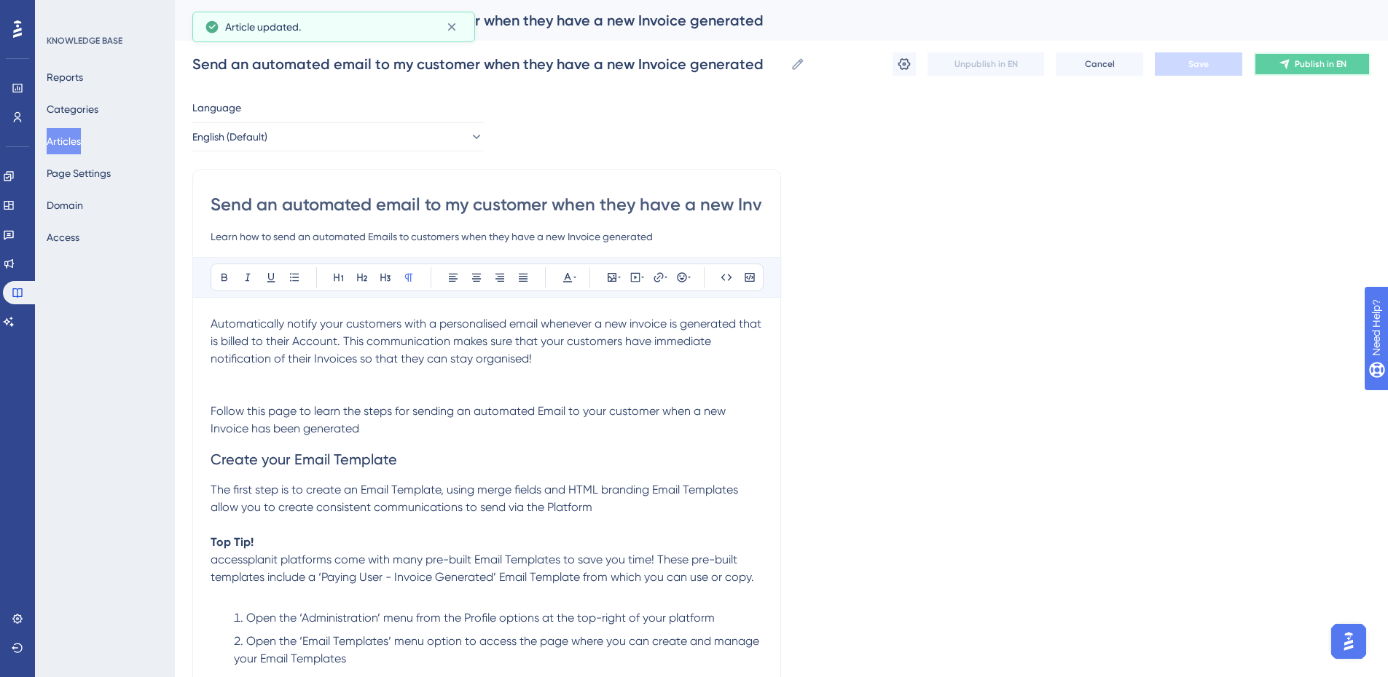
click at [1353, 74] on button "Publish in EN" at bounding box center [1312, 63] width 117 height 23
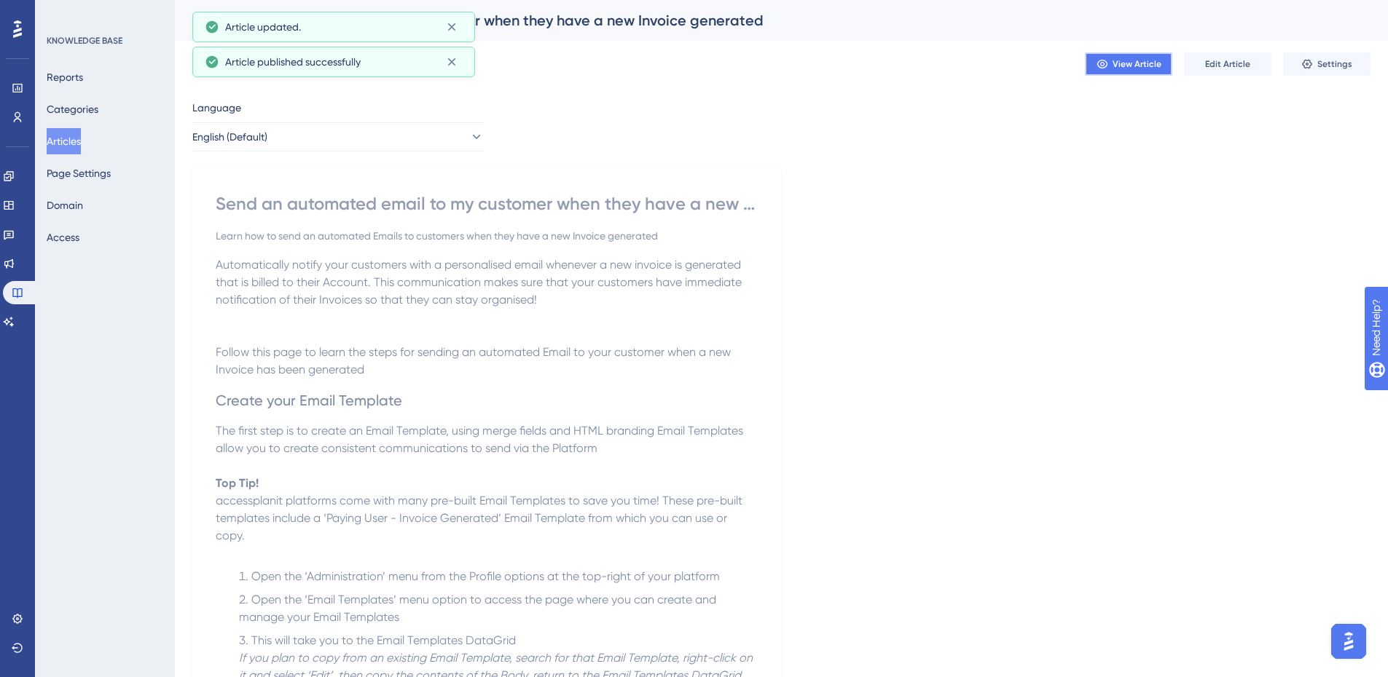
click at [1129, 54] on button "View Article" at bounding box center [1128, 63] width 87 height 23
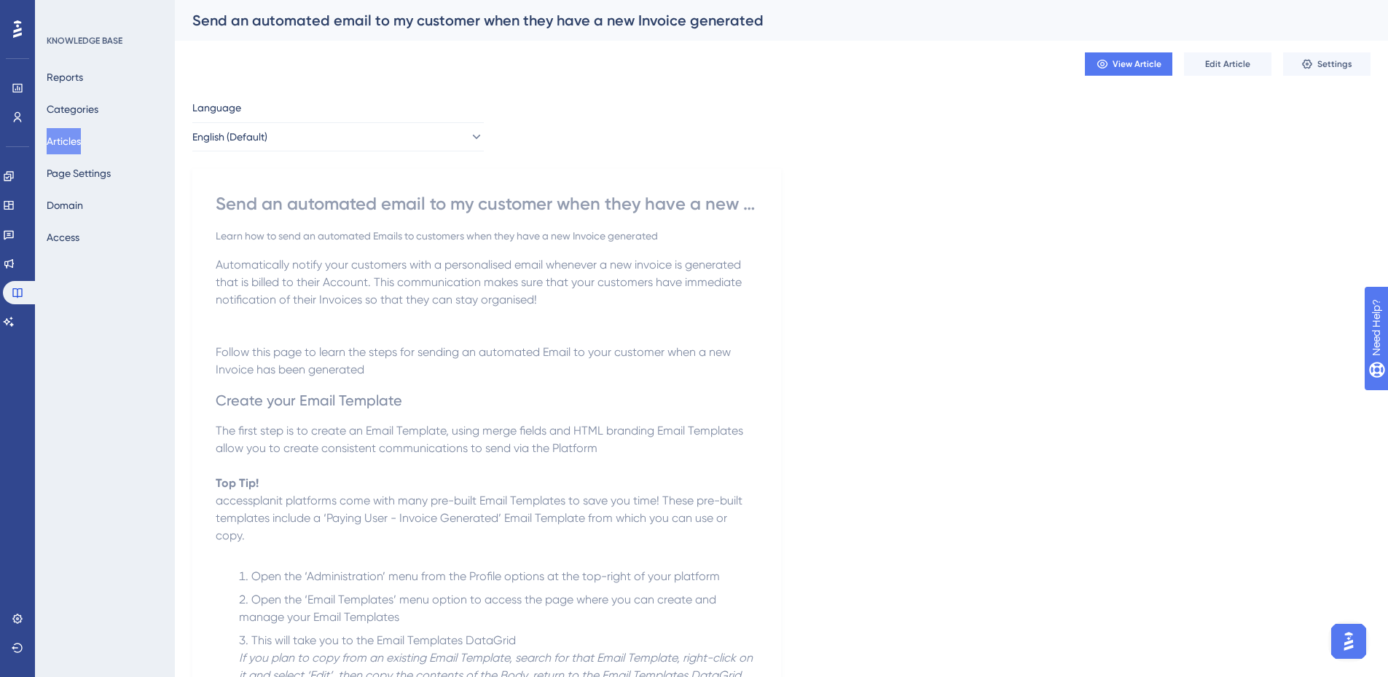
click at [420, 299] on span "Automatically notify your customers with a personalised email whenever a new in…" at bounding box center [480, 282] width 529 height 49
click at [1214, 74] on button "Edit Article" at bounding box center [1227, 63] width 87 height 23
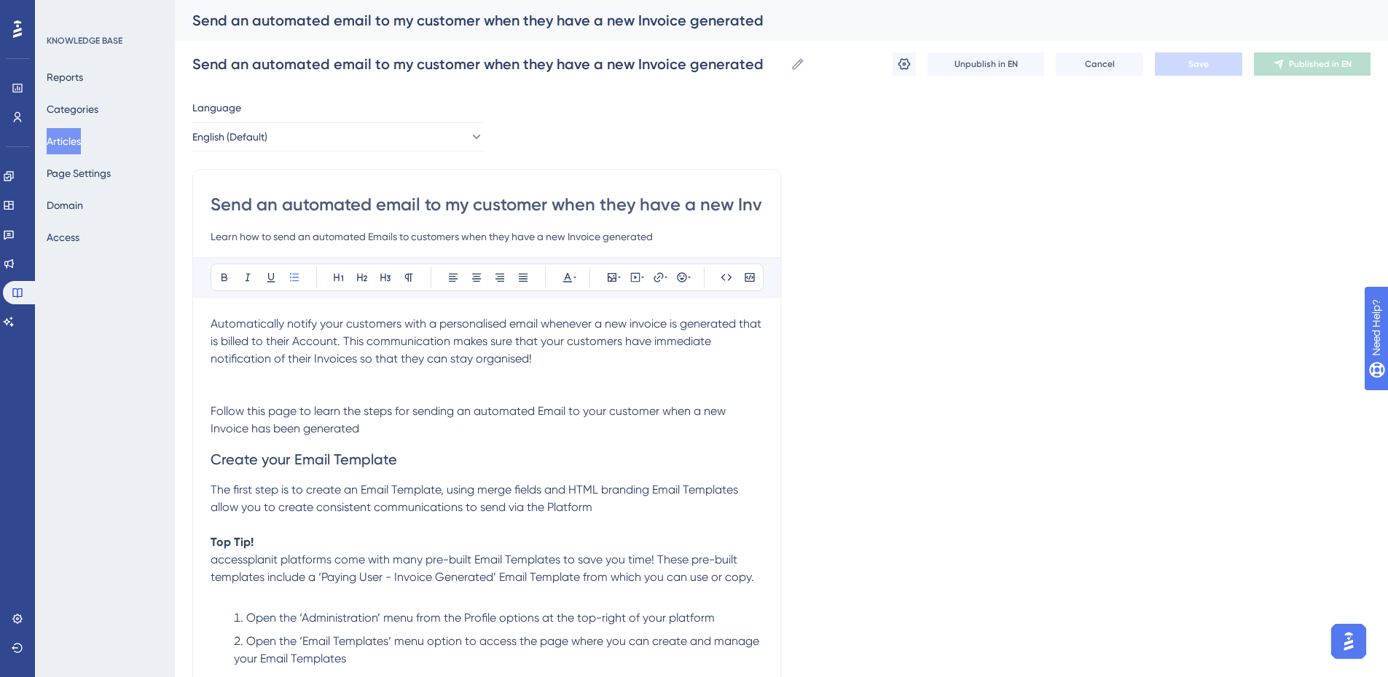
scroll to position [4019, 0]
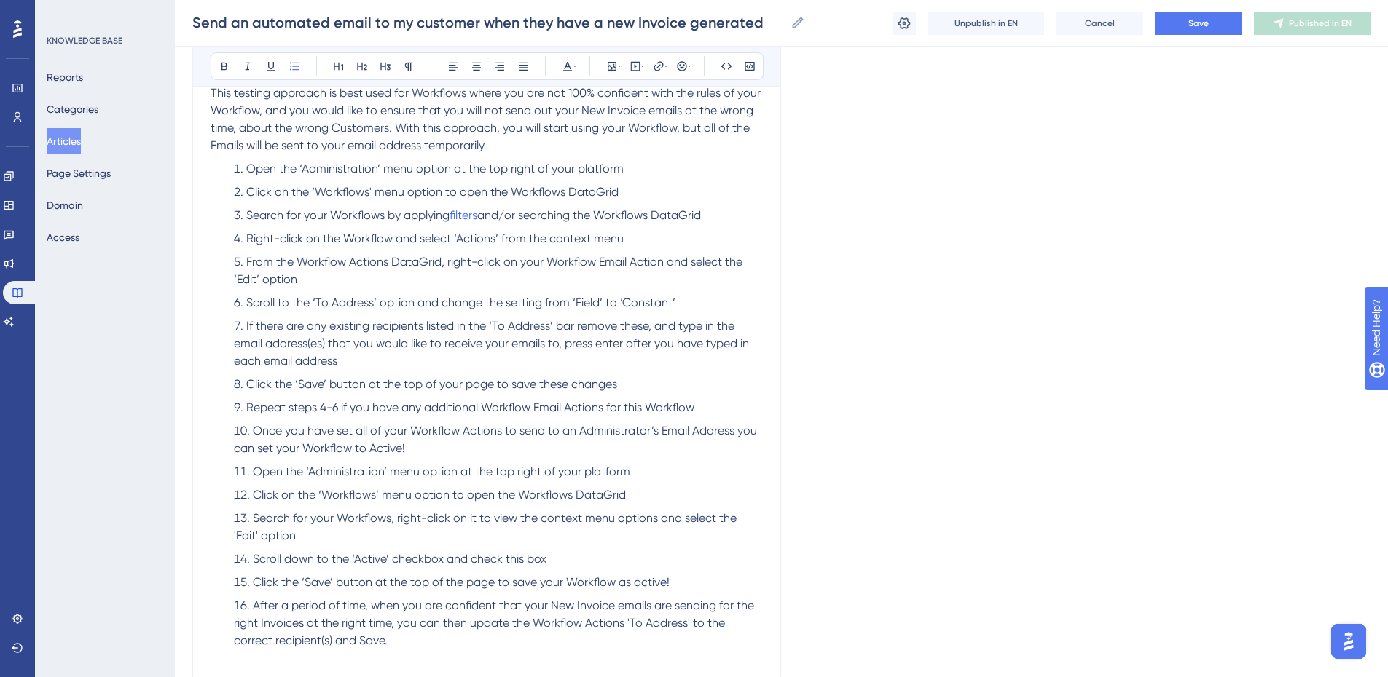
click at [488, 205] on ol "Open the ‘Administration’ menu option at the top right of your platform Click o…" at bounding box center [487, 413] width 552 height 507
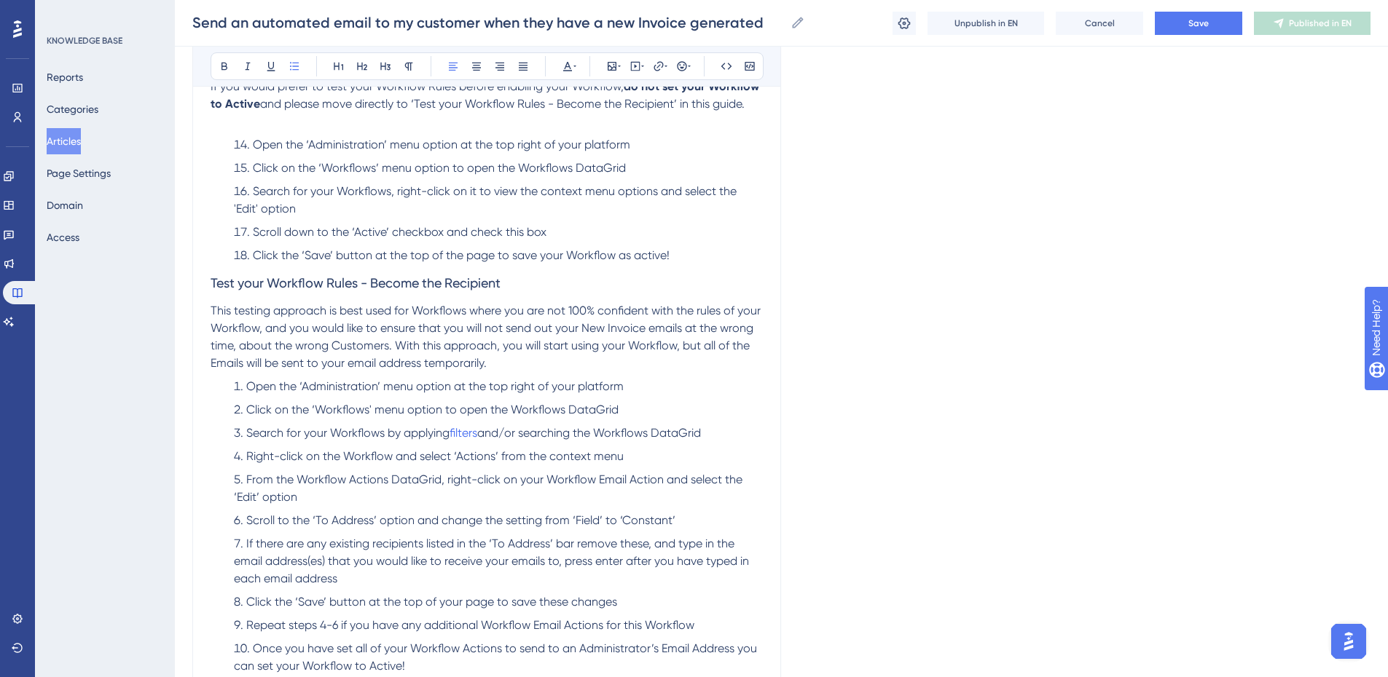
scroll to position [3800, 0]
click at [679, 67] on icon at bounding box center [682, 66] width 12 height 12
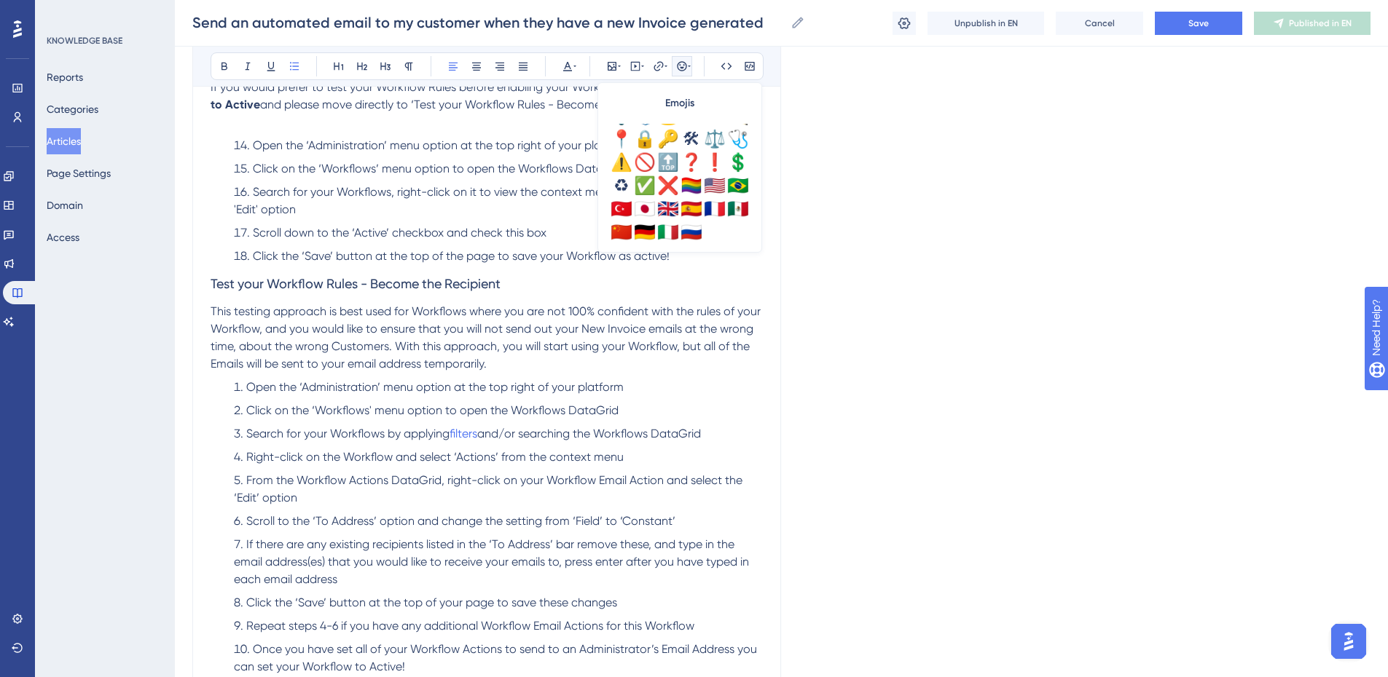
scroll to position [513, 0]
click at [680, 330] on span "This testing approach is best used for Workflows where you are not 100% confide…" at bounding box center [487, 337] width 553 height 66
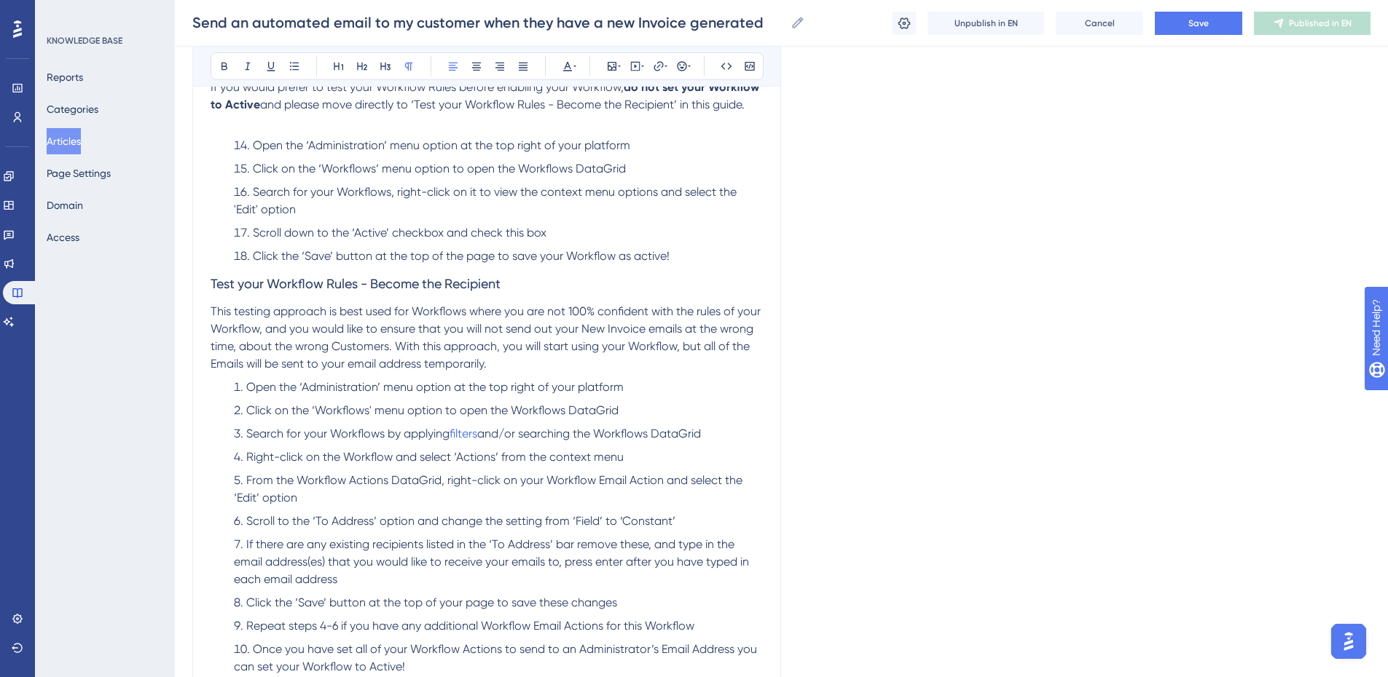
click at [516, 336] on p "This testing approach is best used for Workflows where you are not 100% confide…" at bounding box center [487, 338] width 552 height 70
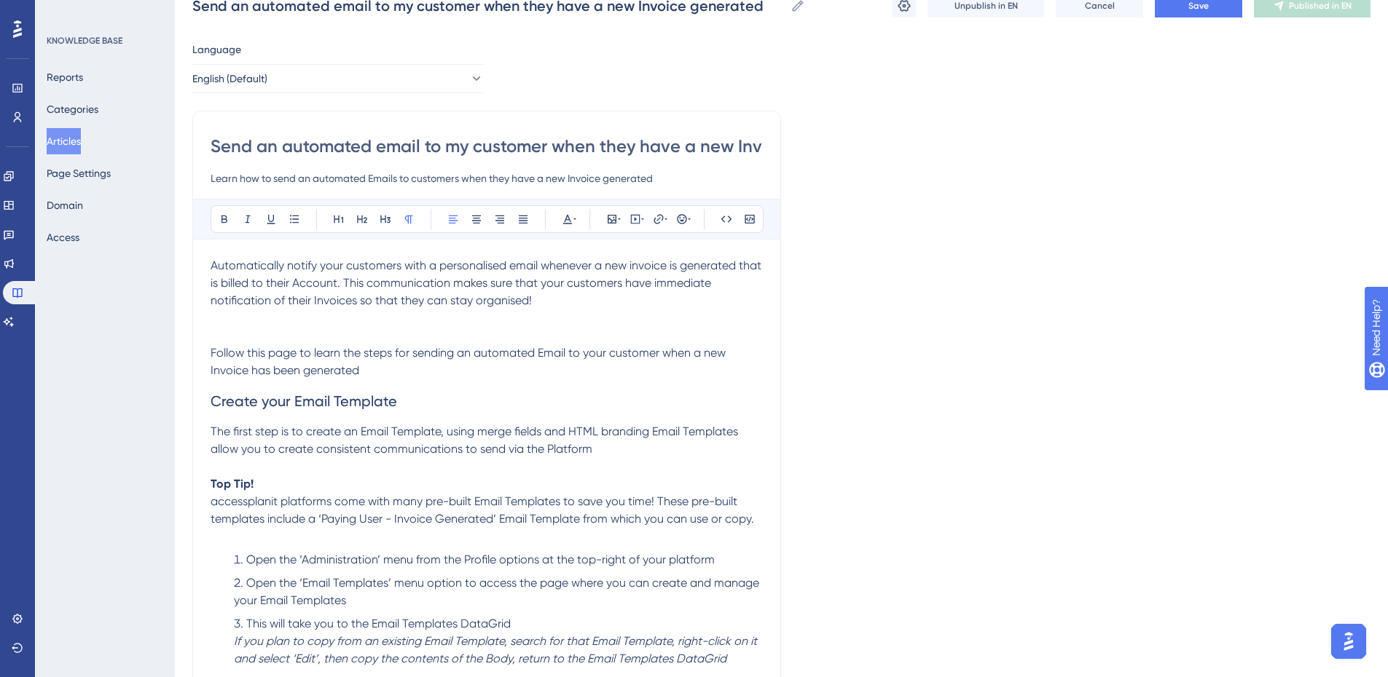
scroll to position [0, 0]
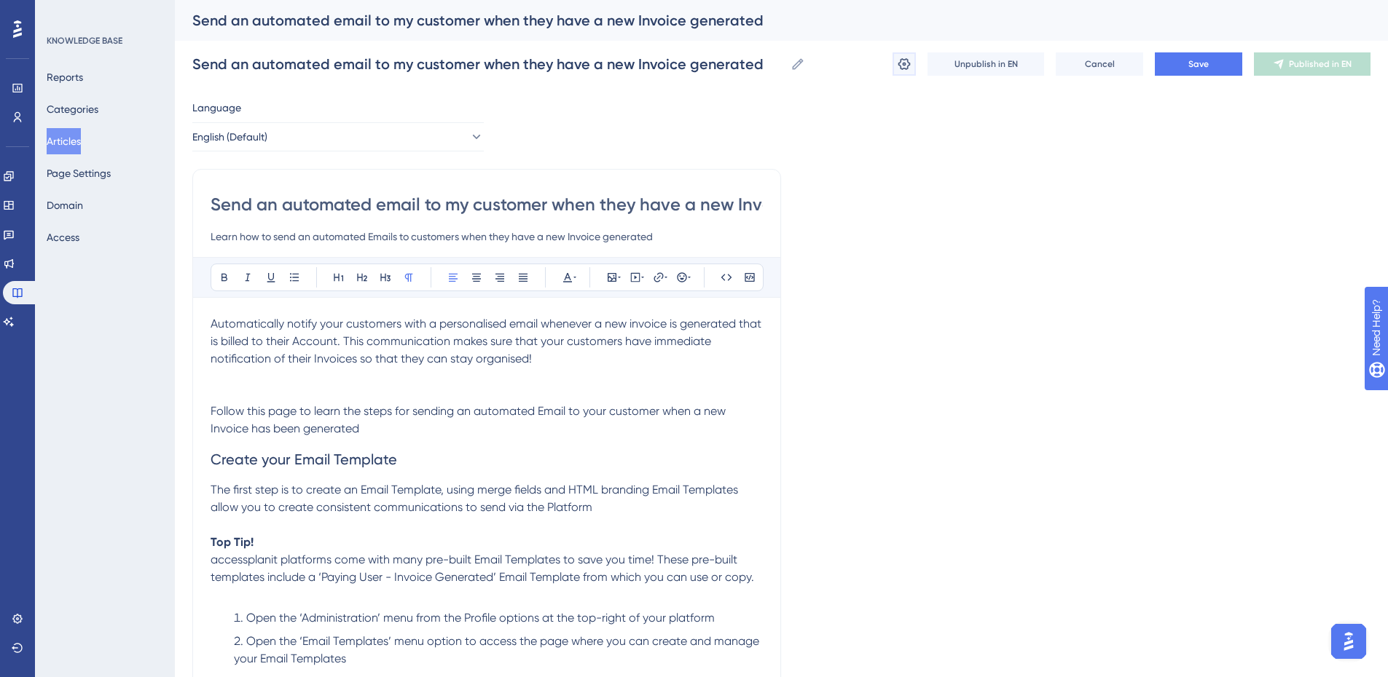
click at [903, 60] on icon at bounding box center [904, 64] width 12 height 12
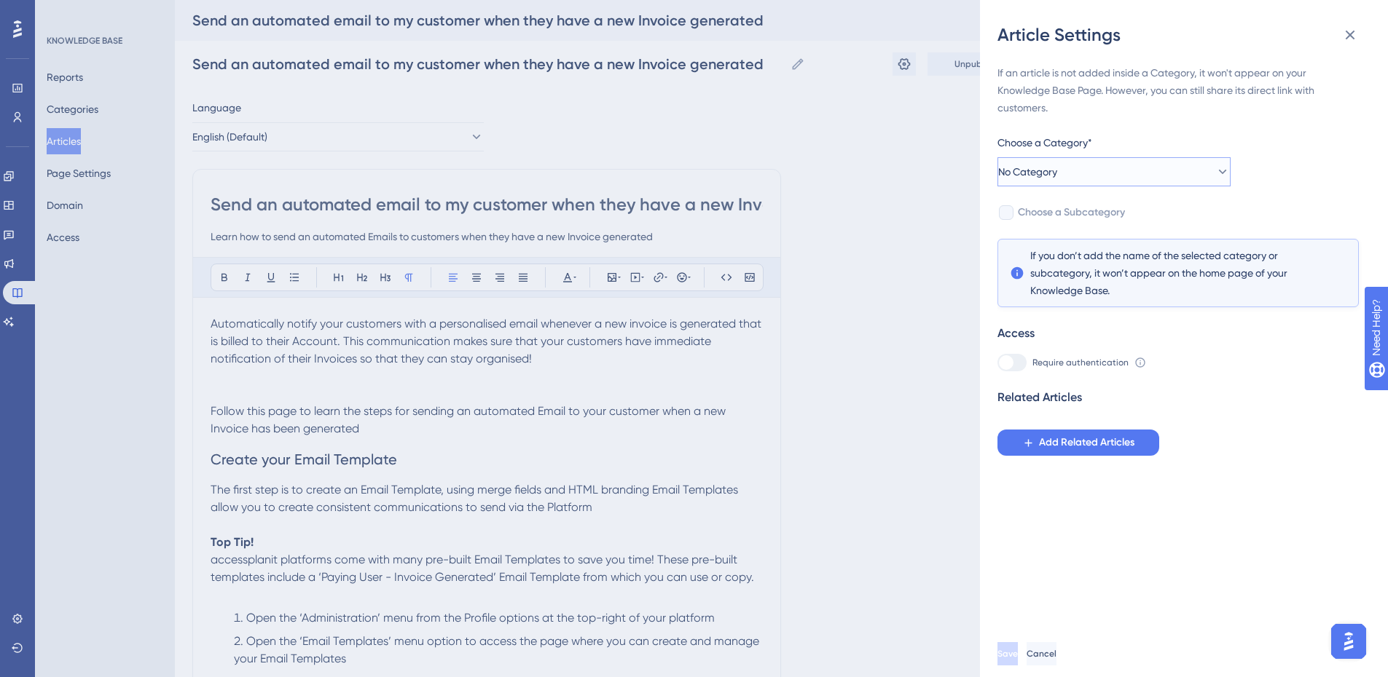
click at [1114, 178] on button "No Category" at bounding box center [1113, 171] width 233 height 29
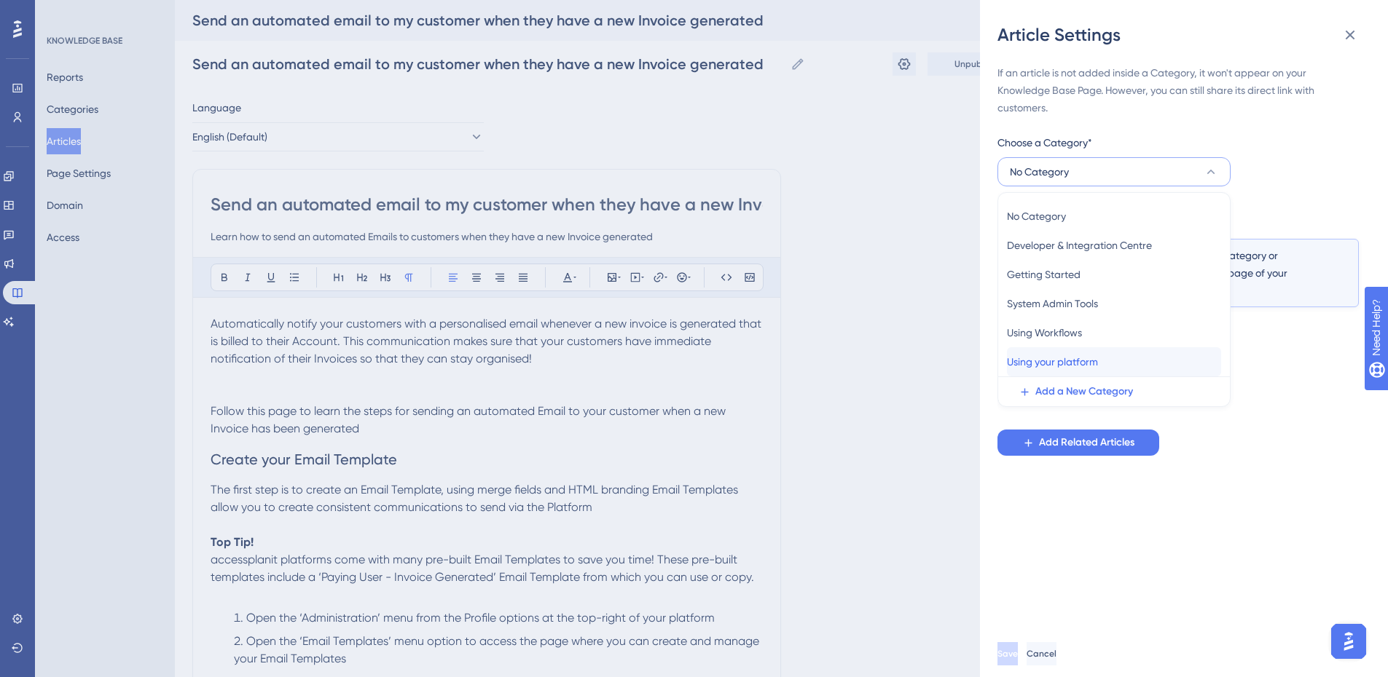
click at [1126, 357] on div "Using your platform Using your platform" at bounding box center [1114, 361] width 214 height 29
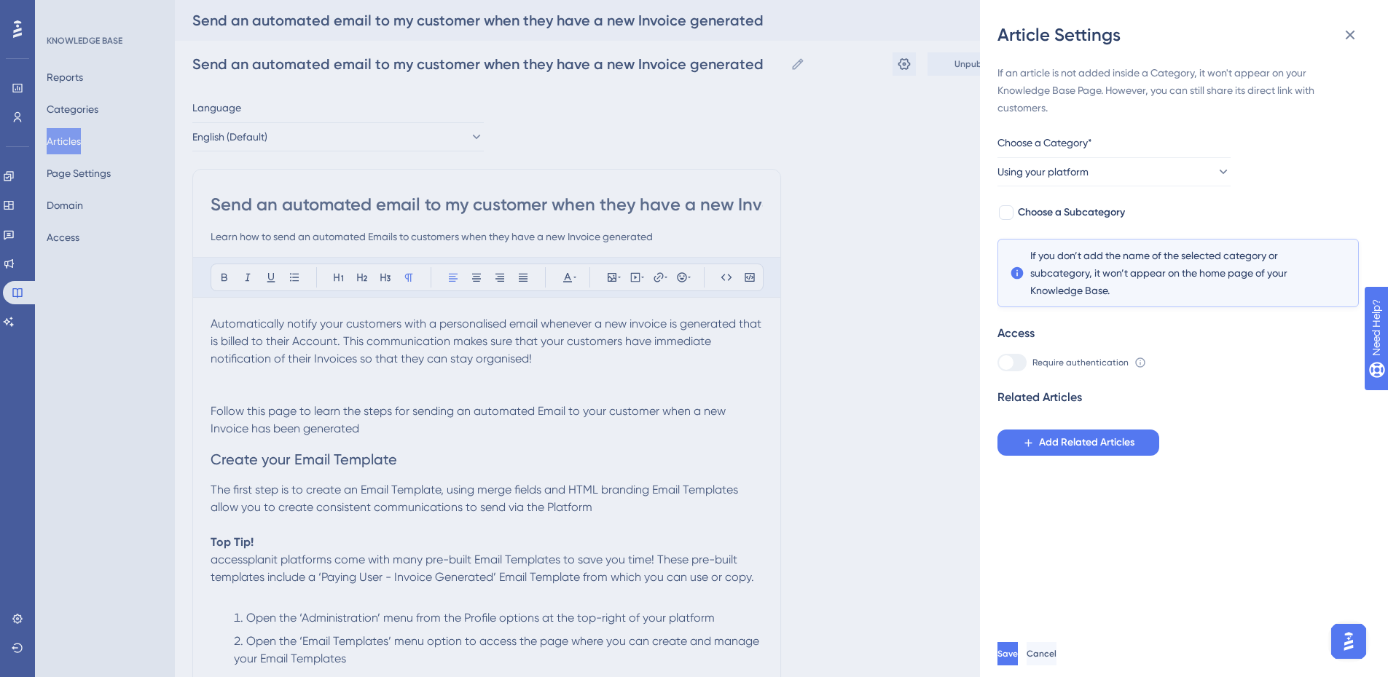
click at [1085, 226] on div "If an article is not added inside a Category, it won't appear on your Knowledge…" at bounding box center [1177, 260] width 361 height 392
click at [1008, 213] on div at bounding box center [1006, 212] width 15 height 15
checkbox input "true"
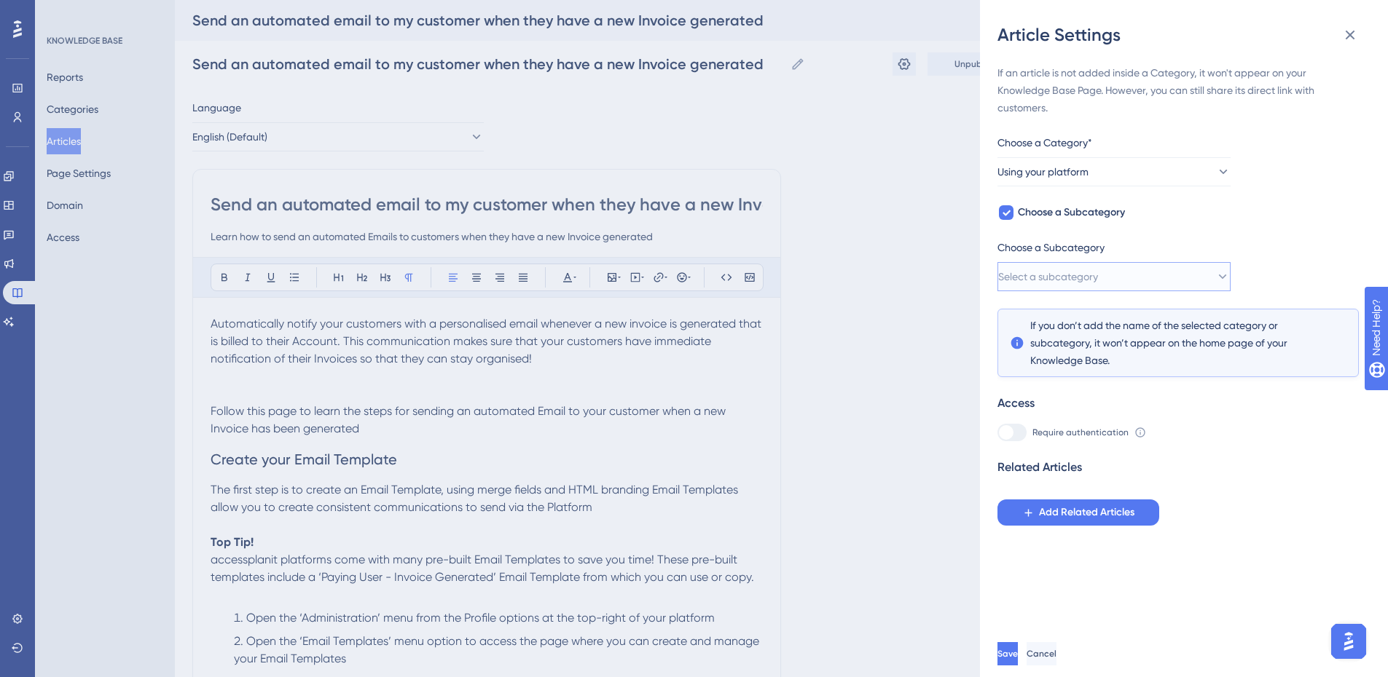
click at [1098, 277] on span "Select a subcategory" at bounding box center [1048, 276] width 100 height 17
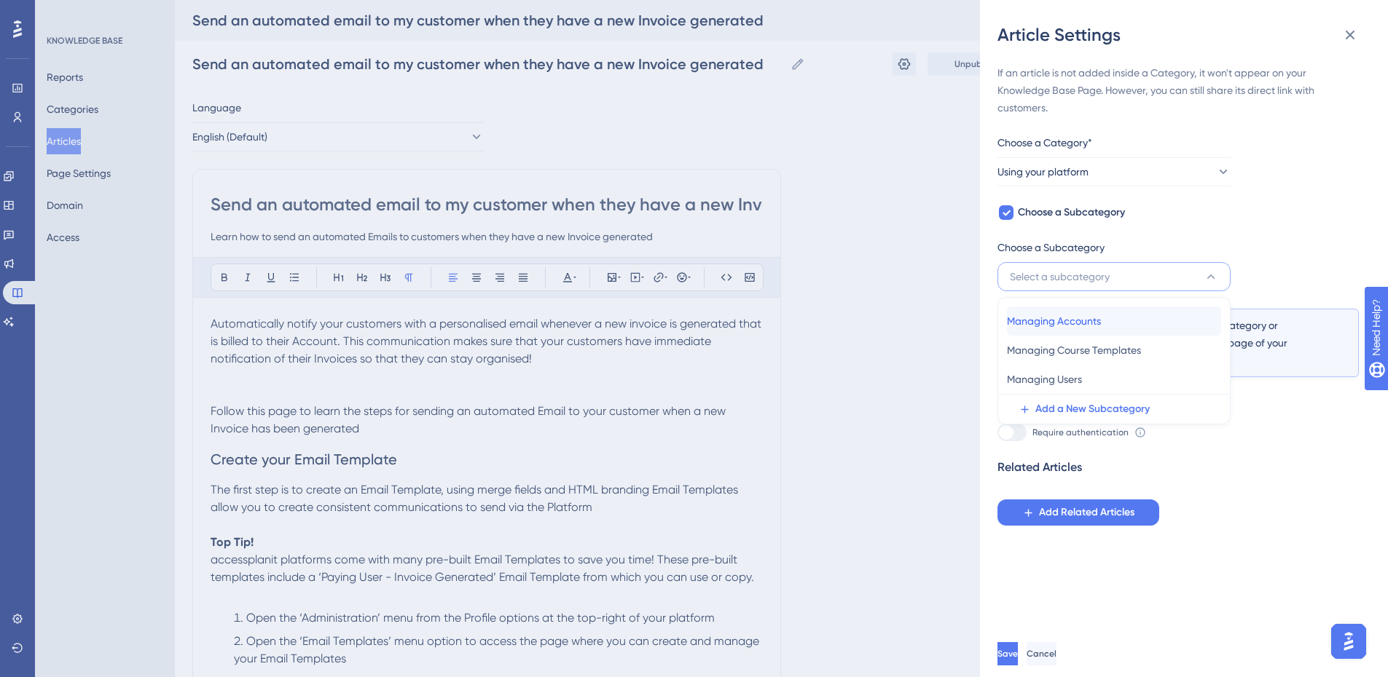
click at [1117, 326] on div "Managing Accounts Managing Accounts" at bounding box center [1114, 321] width 214 height 29
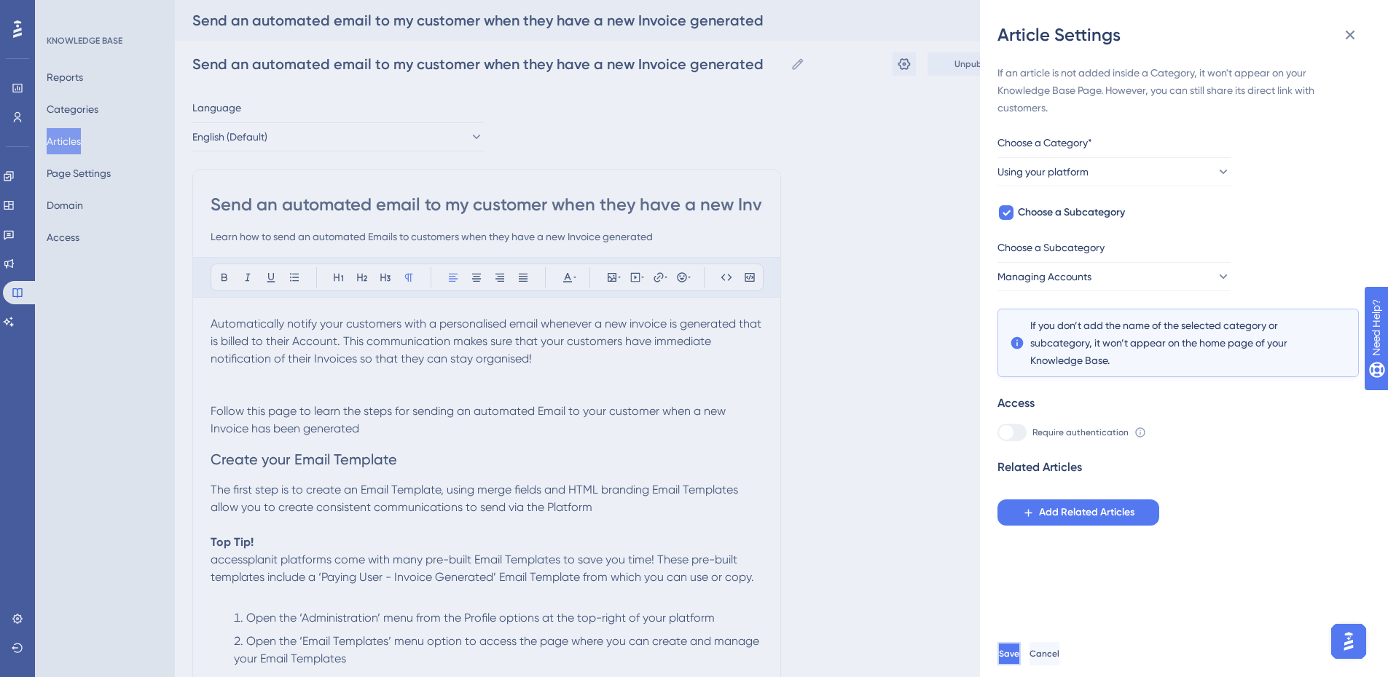
click at [1019, 660] on span "Save" at bounding box center [1009, 654] width 20 height 12
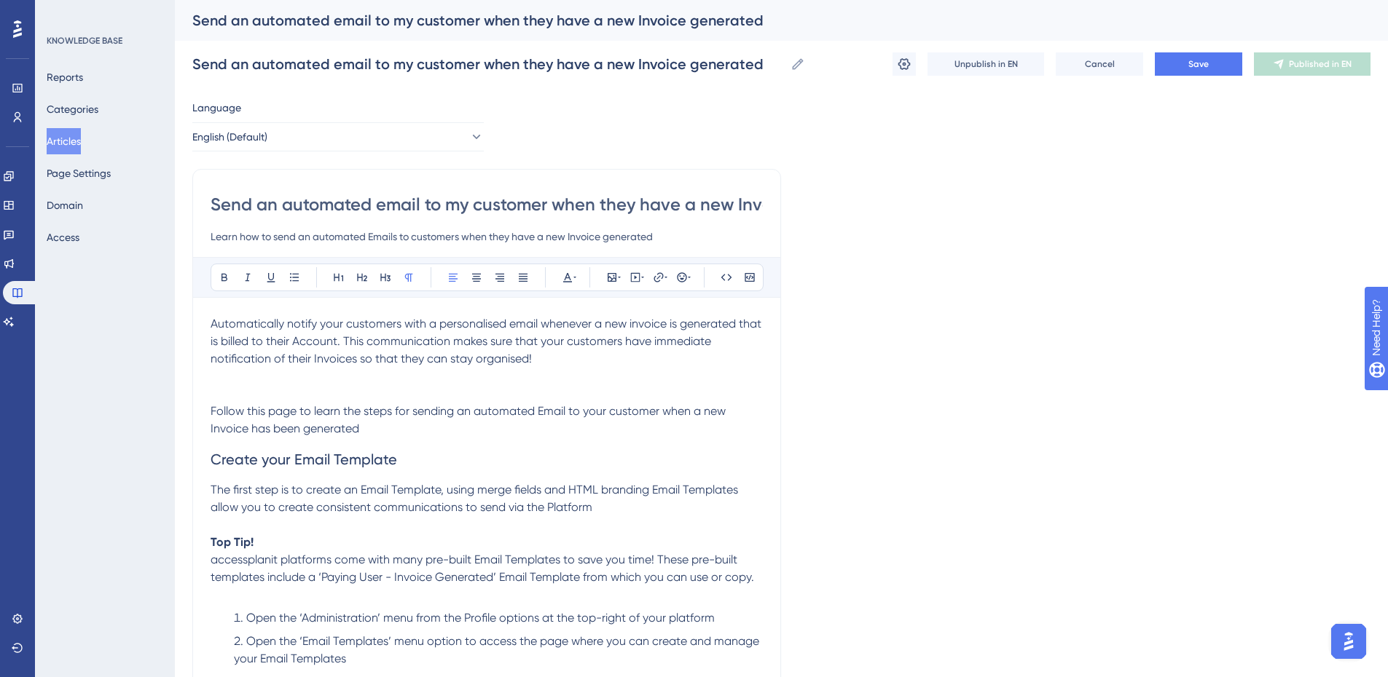
click at [1216, 71] on button "Save" at bounding box center [1198, 63] width 87 height 23
click at [1318, 71] on button "Publish in EN" at bounding box center [1312, 63] width 117 height 23
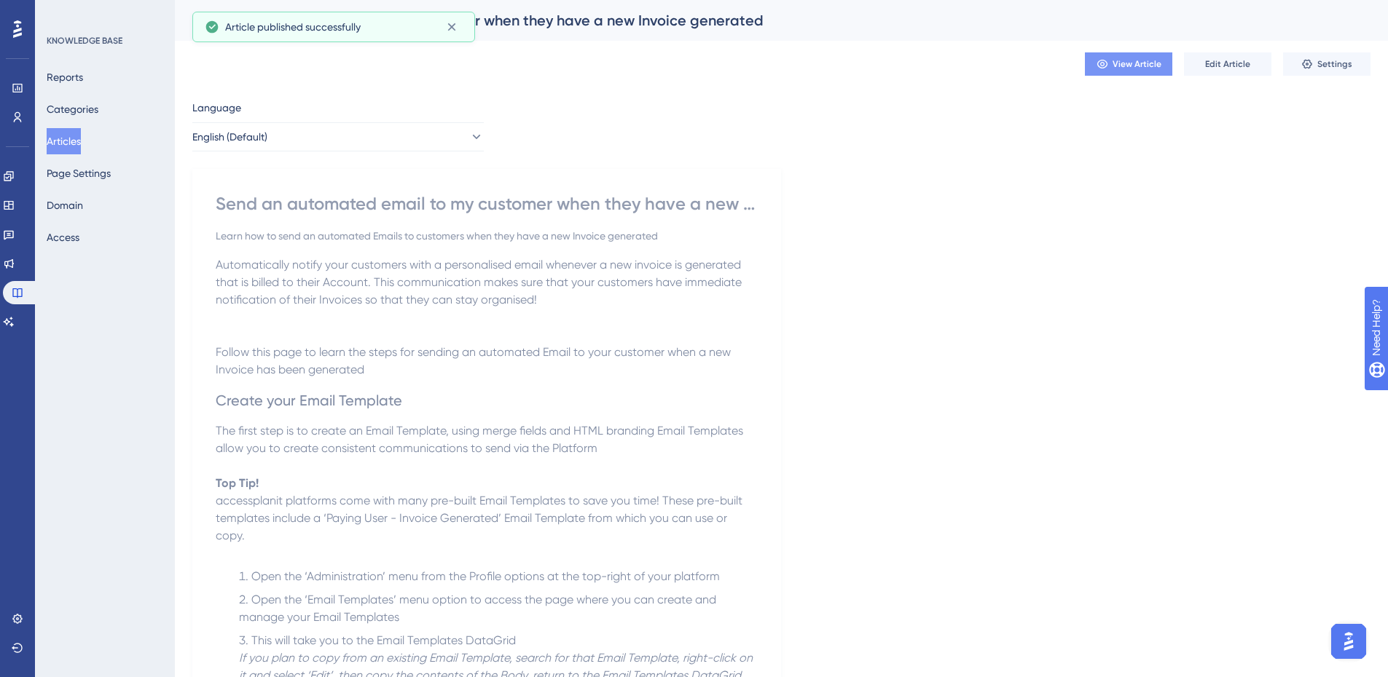
click at [1125, 60] on span "View Article" at bounding box center [1136, 64] width 49 height 12
